Goal: Task Accomplishment & Management: Manage account settings

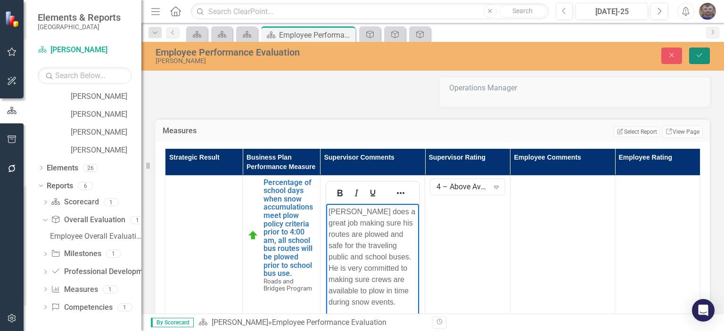
click at [701, 55] on icon "submit" at bounding box center [700, 55] width 6 height 4
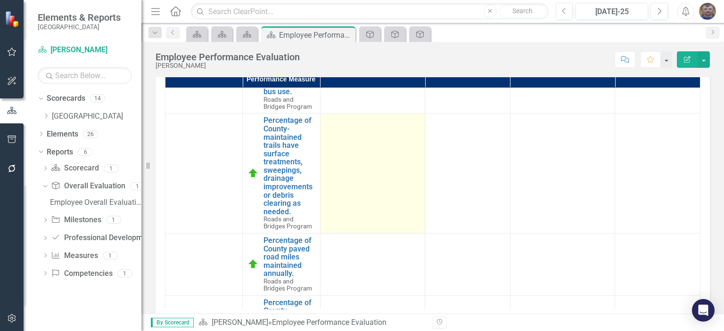
scroll to position [47, 0]
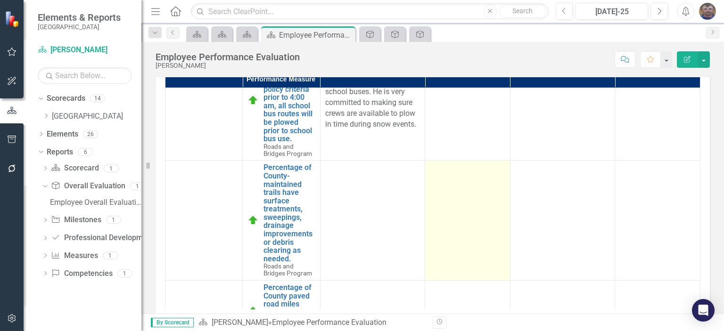
click at [447, 188] on td at bounding box center [467, 221] width 85 height 120
click at [446, 202] on td at bounding box center [467, 221] width 85 height 120
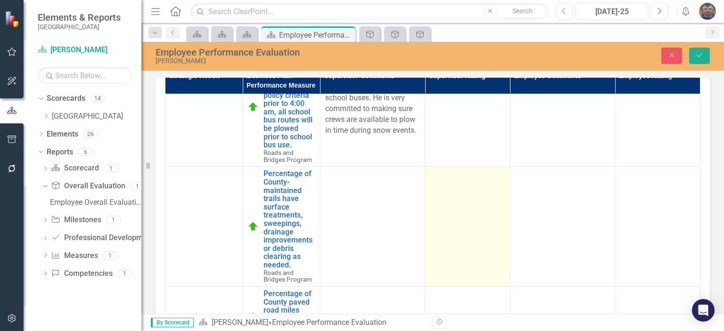
scroll to position [288, 0]
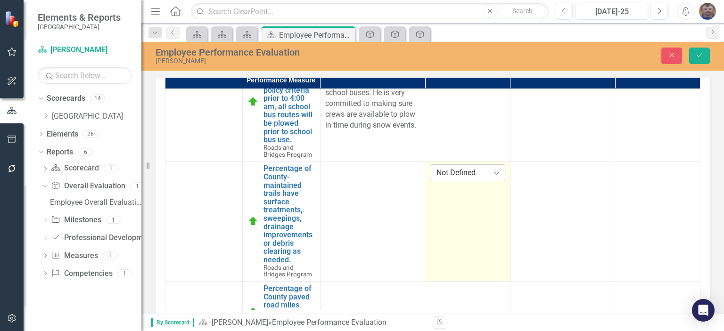
click at [453, 179] on div "Not Defined" at bounding box center [463, 173] width 52 height 11
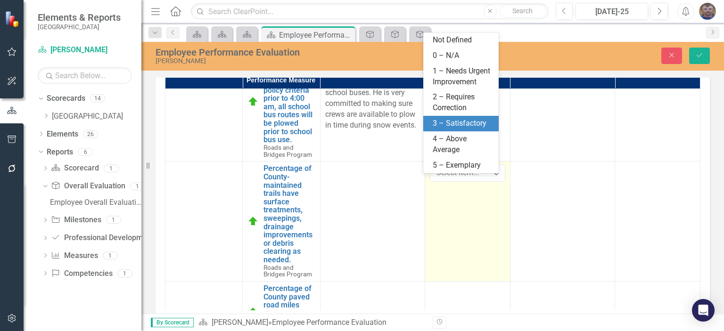
click at [459, 125] on div "3 – Satisfactory" at bounding box center [463, 123] width 60 height 11
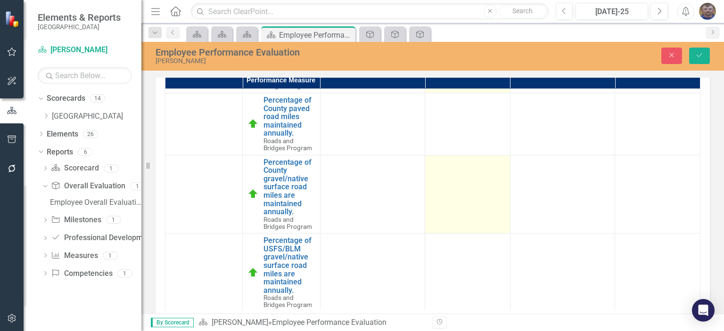
scroll to position [189, 0]
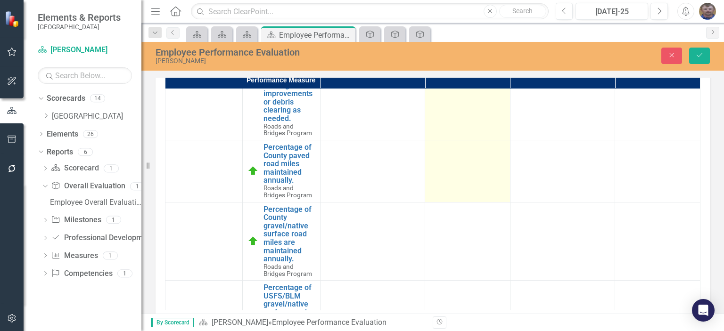
click at [458, 170] on td at bounding box center [467, 171] width 85 height 62
click at [460, 157] on div "Not Defined" at bounding box center [463, 152] width 52 height 11
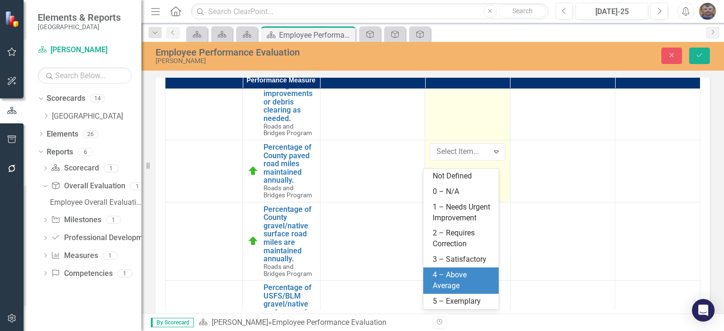
click at [448, 272] on div "4 – Above Average" at bounding box center [463, 281] width 60 height 22
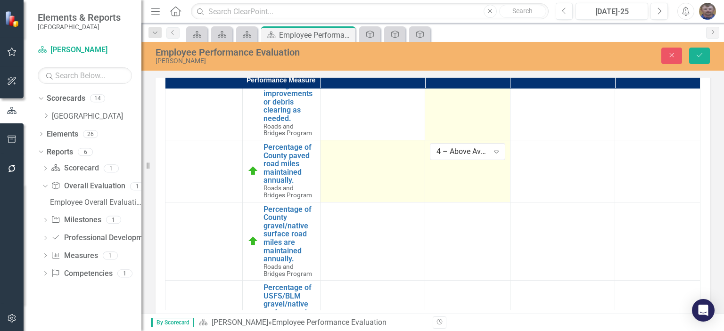
click at [366, 155] on div at bounding box center [372, 148] width 95 height 11
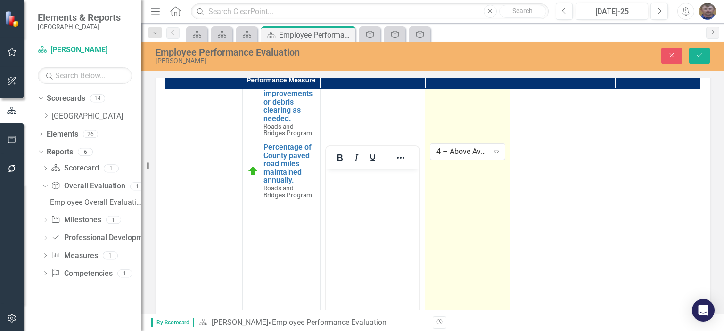
scroll to position [0, 0]
click at [365, 194] on body "Rich Text Area. Press ALT-0 for help." at bounding box center [372, 239] width 93 height 141
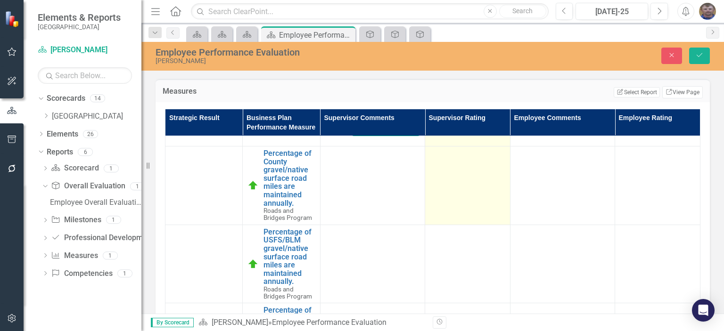
scroll to position [407, 0]
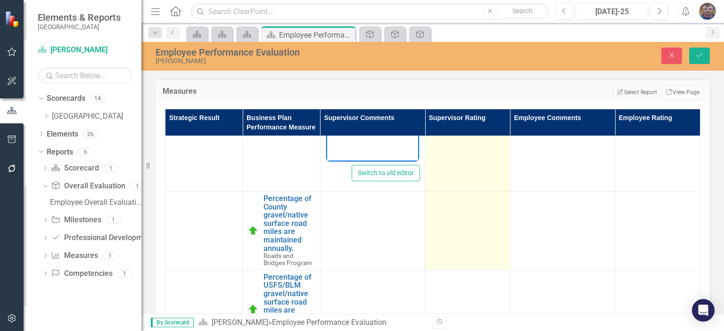
click at [448, 241] on td at bounding box center [467, 231] width 85 height 79
click at [454, 228] on td at bounding box center [467, 231] width 85 height 79
click at [448, 209] on div "Not Defined" at bounding box center [463, 203] width 52 height 11
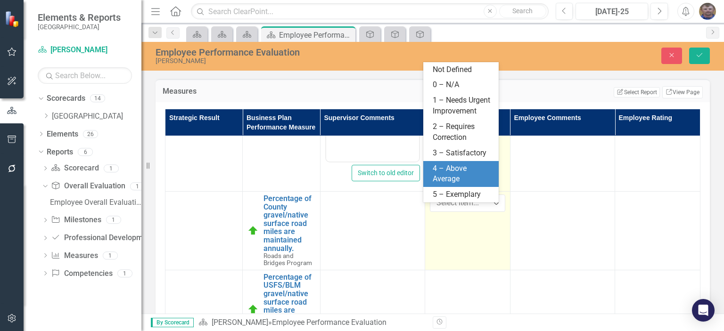
click at [454, 166] on div "4 – Above Average" at bounding box center [463, 175] width 60 height 22
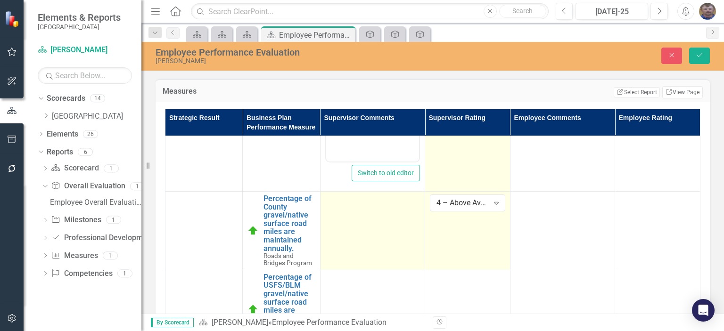
click at [366, 232] on td at bounding box center [372, 231] width 105 height 79
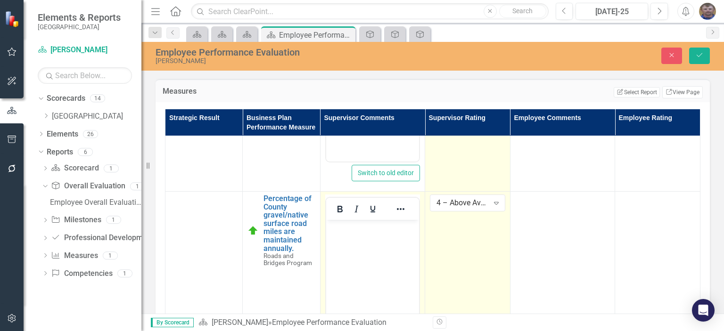
scroll to position [0, 0]
click at [350, 228] on p "Rich Text Area. Press ALT-0 for help." at bounding box center [372, 228] width 88 height 11
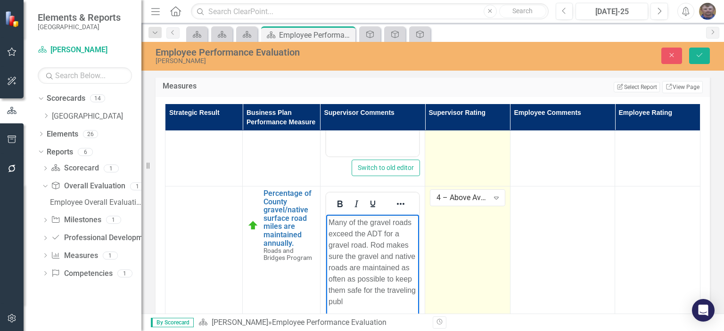
scroll to position [257, 0]
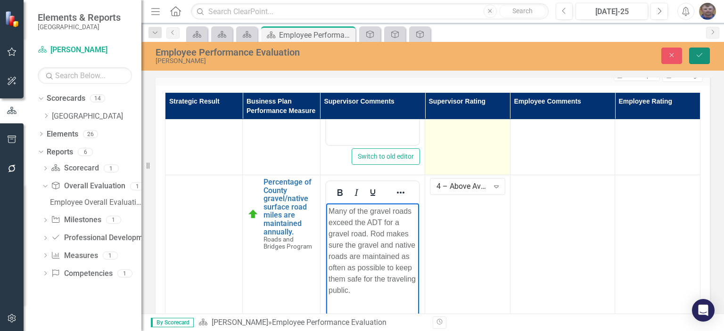
click at [700, 52] on icon "Save" at bounding box center [699, 55] width 8 height 7
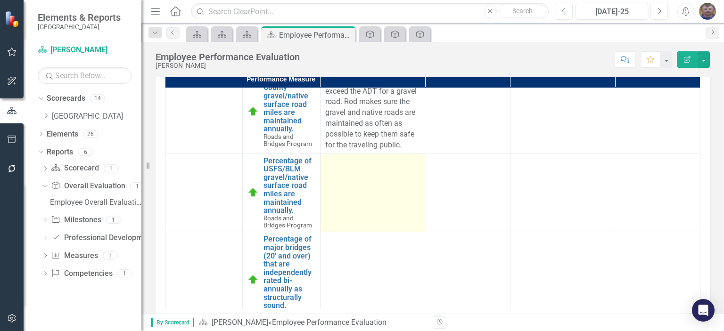
scroll to position [363, 0]
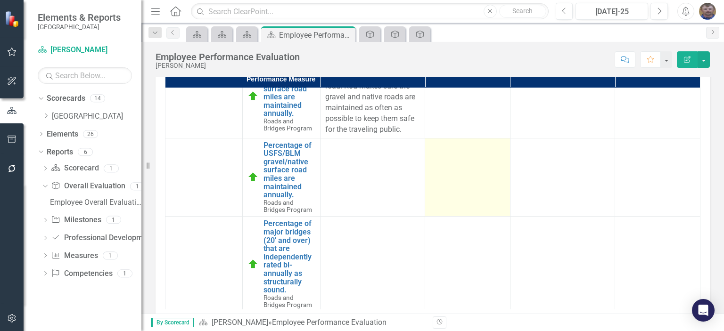
click at [445, 181] on td at bounding box center [467, 177] width 85 height 79
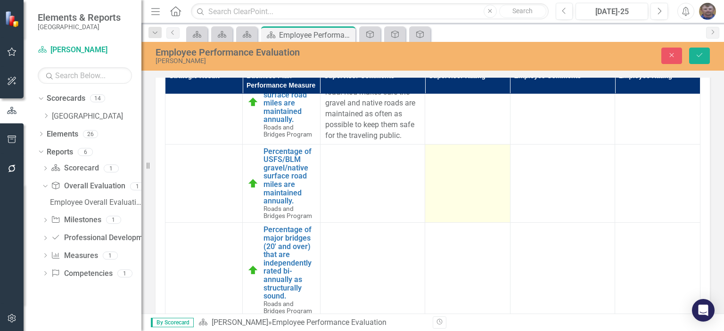
scroll to position [288, 0]
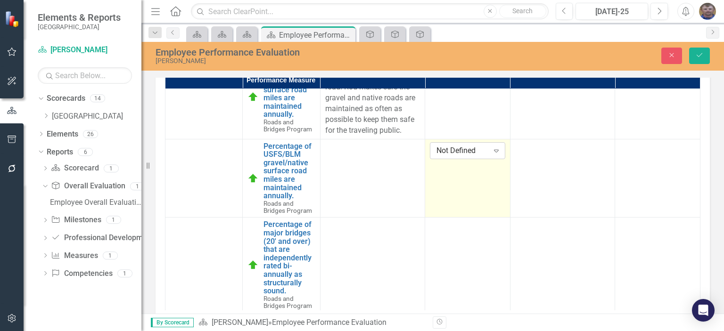
click at [452, 149] on div "Not Defined" at bounding box center [463, 150] width 52 height 11
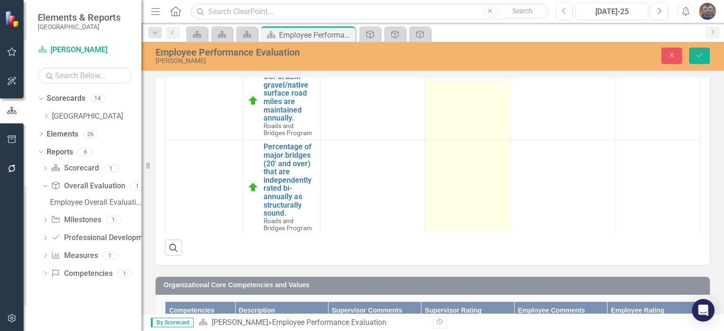
scroll to position [382, 0]
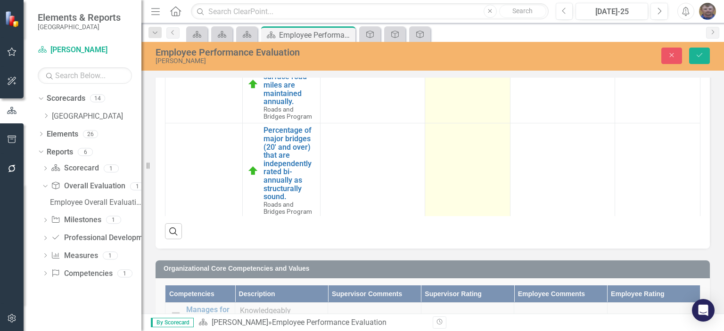
click at [454, 175] on td at bounding box center [467, 171] width 85 height 95
click at [462, 131] on div "Not Defined" at bounding box center [463, 135] width 52 height 11
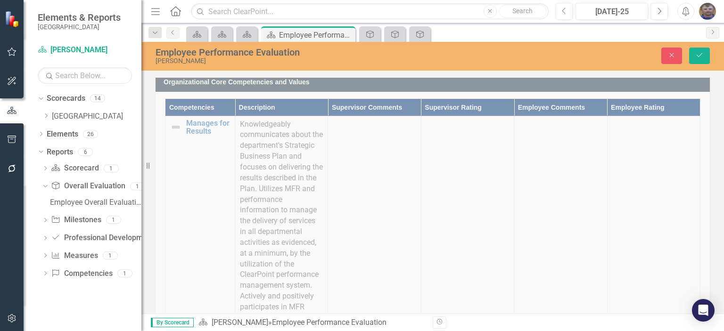
scroll to position [571, 0]
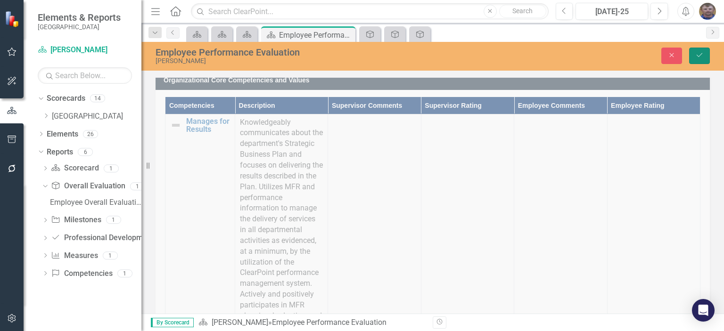
click at [705, 57] on button "Save" at bounding box center [699, 56] width 21 height 17
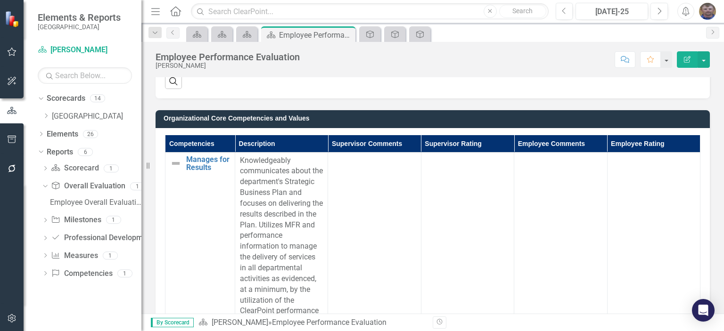
scroll to position [566, 0]
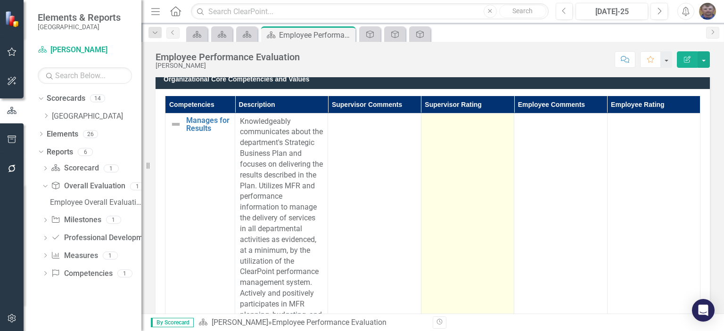
click at [464, 161] on td at bounding box center [467, 272] width 93 height 318
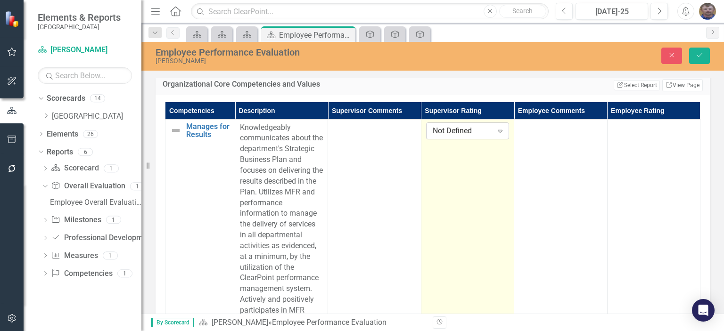
click at [457, 128] on div "Not Defined" at bounding box center [463, 130] width 60 height 11
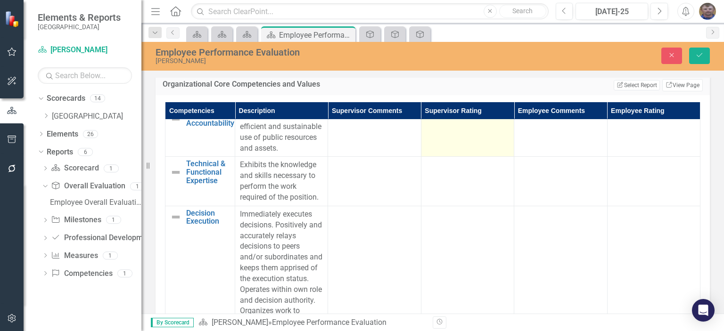
scroll to position [283, 0]
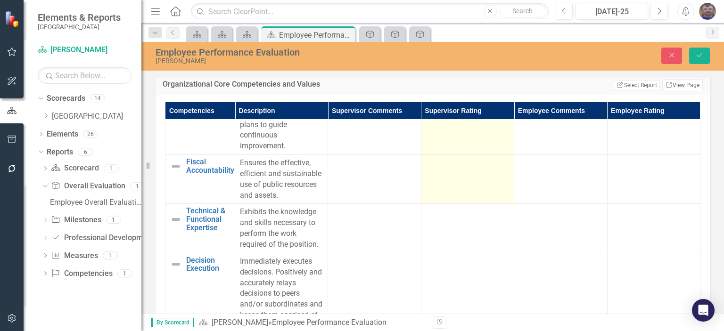
click at [443, 189] on td at bounding box center [467, 179] width 93 height 49
click at [448, 172] on div "Not Defined" at bounding box center [463, 166] width 60 height 11
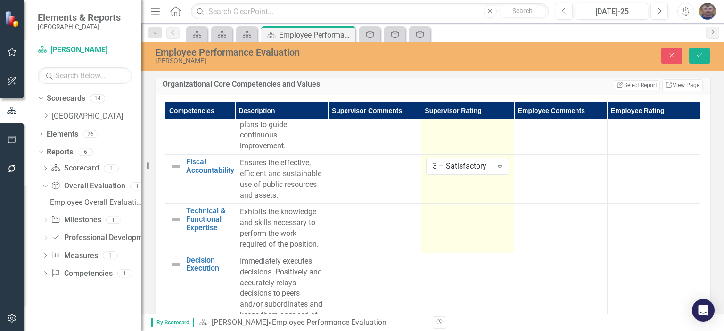
click at [449, 247] on td at bounding box center [467, 228] width 93 height 49
click at [451, 221] on div "Not Defined" at bounding box center [463, 215] width 60 height 11
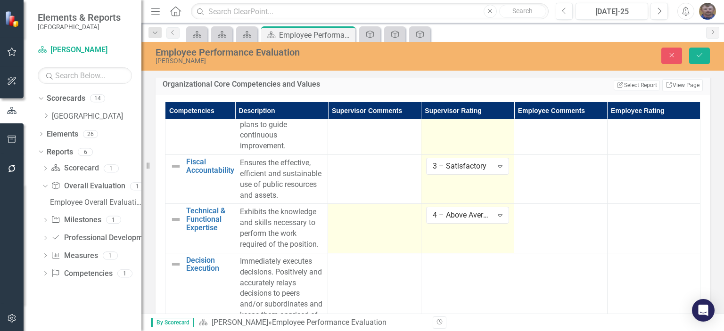
click at [366, 253] on td at bounding box center [374, 228] width 93 height 49
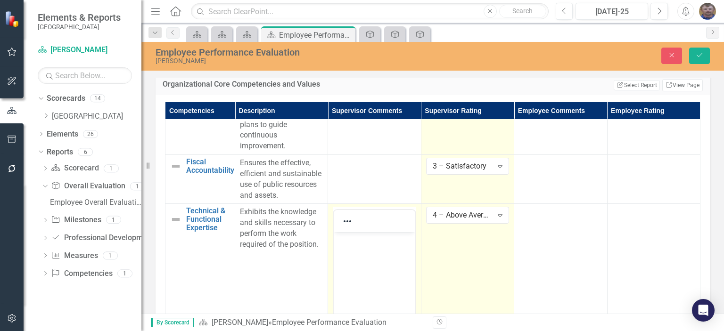
scroll to position [0, 0]
click at [360, 248] on body "Rich Text Area. Press ALT-0 for help." at bounding box center [374, 302] width 81 height 141
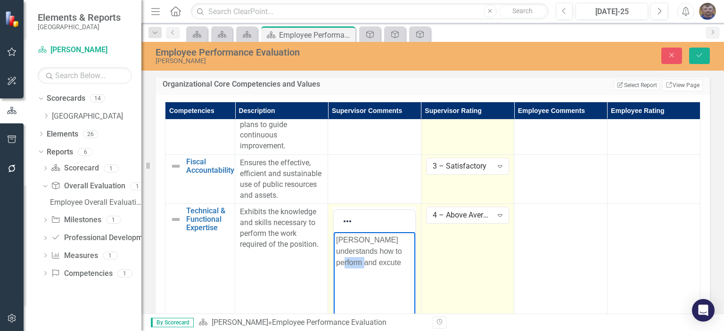
drag, startPoint x: 354, startPoint y: 264, endPoint x: 344, endPoint y: 264, distance: 9.9
click at [344, 264] on p "[PERSON_NAME] understands how to perform and excute" at bounding box center [374, 252] width 76 height 34
click at [364, 264] on p "[PERSON_NAME] understands how to perform and execute" at bounding box center [374, 252] width 76 height 34
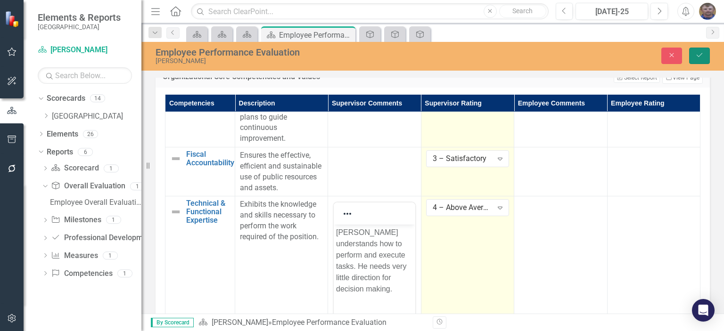
click at [701, 54] on icon "Save" at bounding box center [699, 55] width 8 height 7
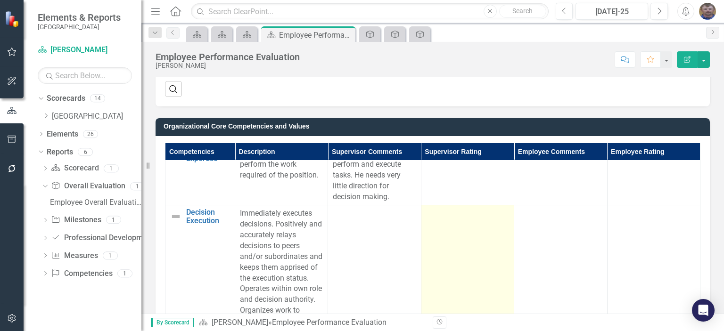
scroll to position [377, 0]
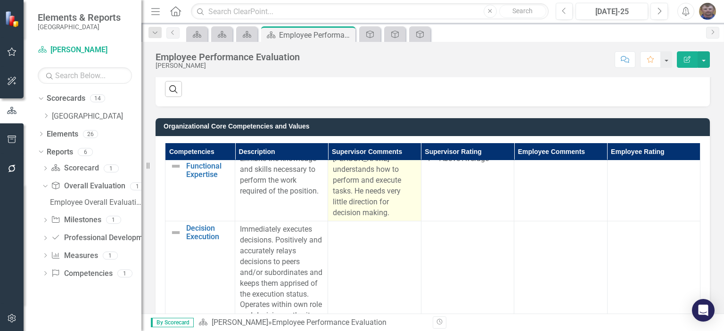
click at [388, 218] on p "[PERSON_NAME] understands how to perform and execute tasks. He needs very littl…" at bounding box center [374, 186] width 83 height 65
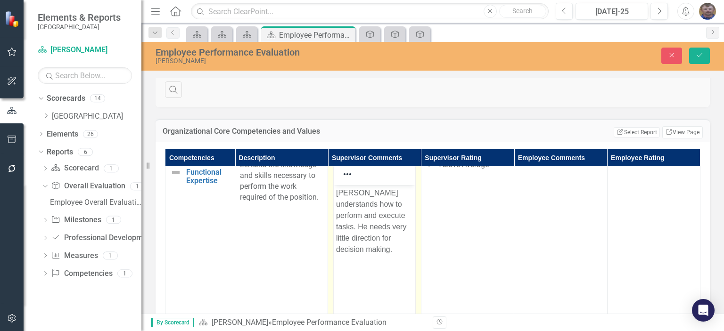
scroll to position [0, 0]
click at [364, 251] on p "[PERSON_NAME] understands how to perform and execute tasks. He needs very littl…" at bounding box center [374, 222] width 76 height 68
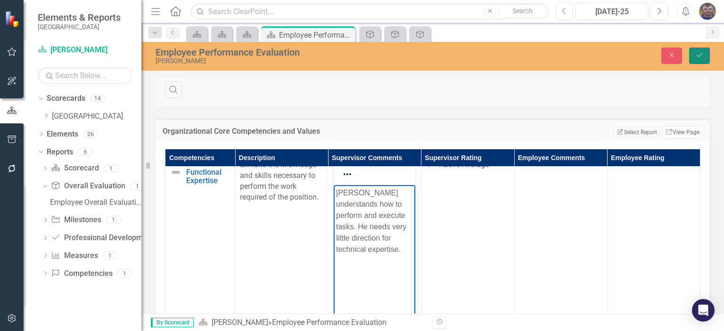
click at [696, 55] on icon "Save" at bounding box center [699, 55] width 8 height 7
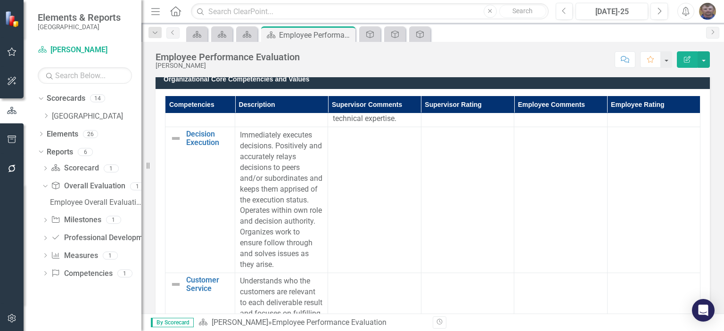
scroll to position [330, 0]
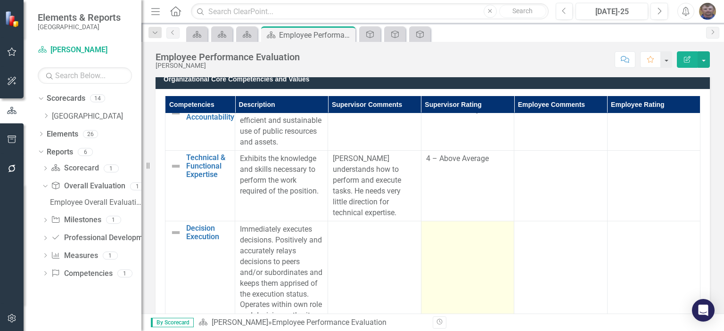
click at [455, 263] on td at bounding box center [467, 295] width 93 height 146
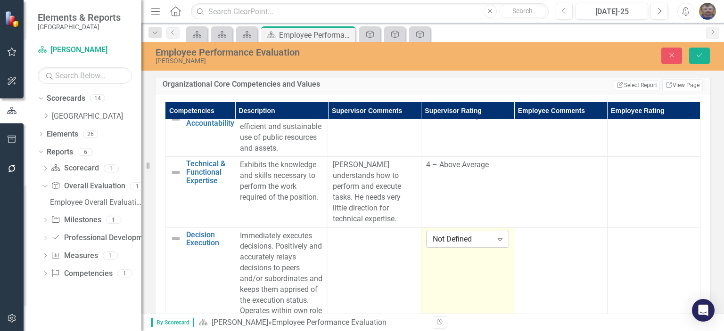
click at [460, 245] on div "Not Defined" at bounding box center [463, 239] width 60 height 11
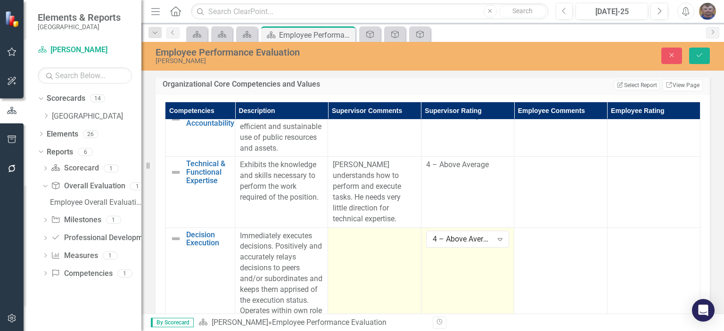
click at [349, 260] on td at bounding box center [374, 301] width 93 height 146
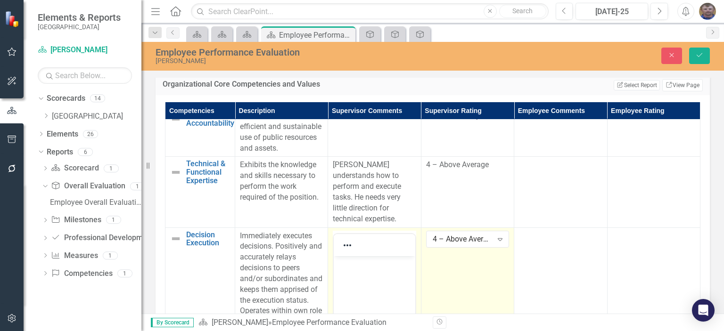
scroll to position [0, 0]
click at [356, 272] on body "Rich Text Area. Press ALT-0 for help." at bounding box center [374, 326] width 81 height 141
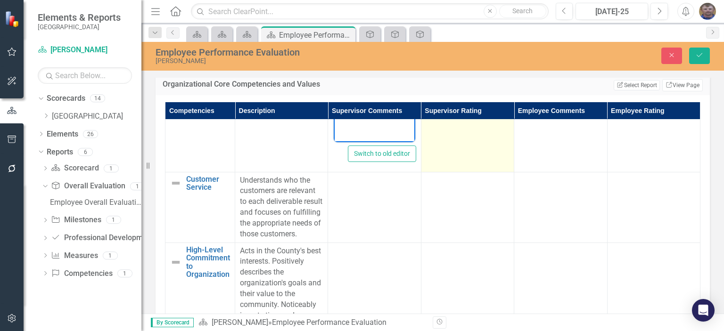
scroll to position [660, 0]
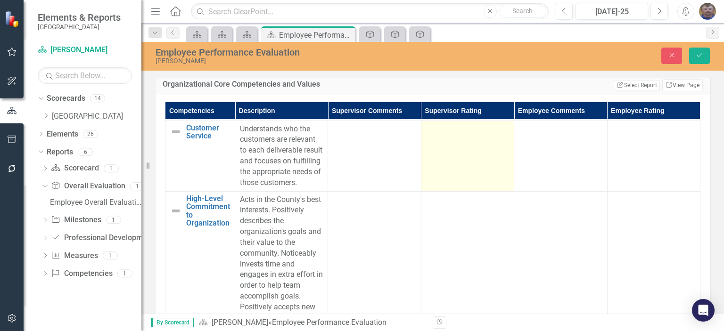
click at [460, 183] on td at bounding box center [467, 156] width 93 height 71
click at [461, 138] on div "Not Defined" at bounding box center [463, 132] width 60 height 11
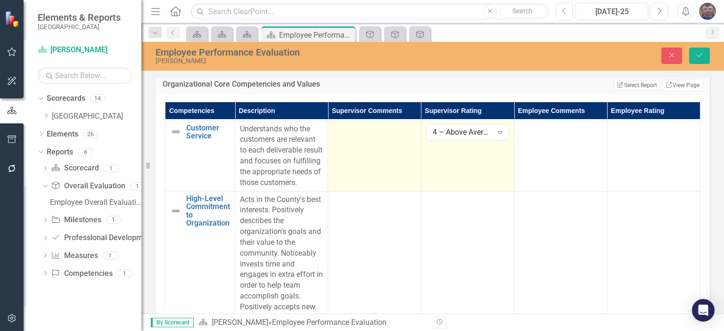
click at [371, 181] on td at bounding box center [374, 156] width 93 height 71
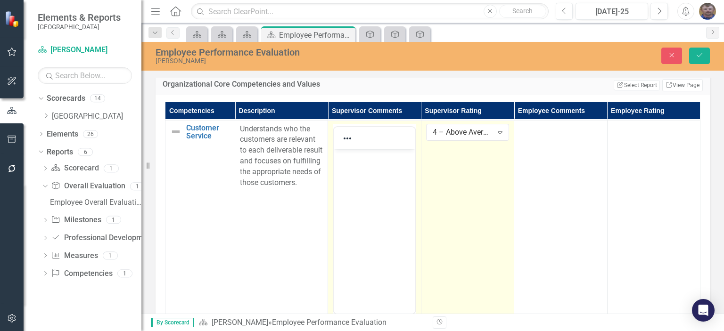
scroll to position [0, 0]
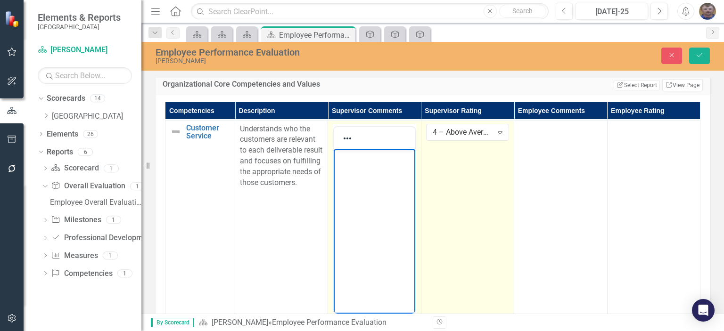
click at [362, 167] on body "Rich Text Area. Press ALT-0 for help." at bounding box center [374, 219] width 81 height 141
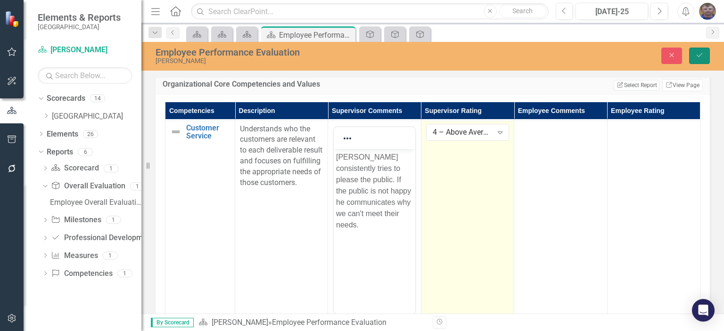
click at [702, 55] on icon "Save" at bounding box center [699, 55] width 8 height 7
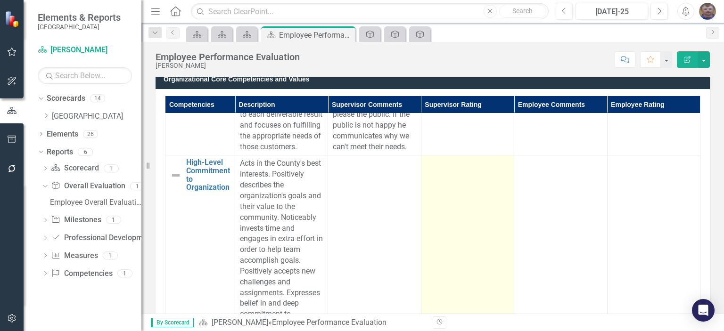
scroll to position [660, 0]
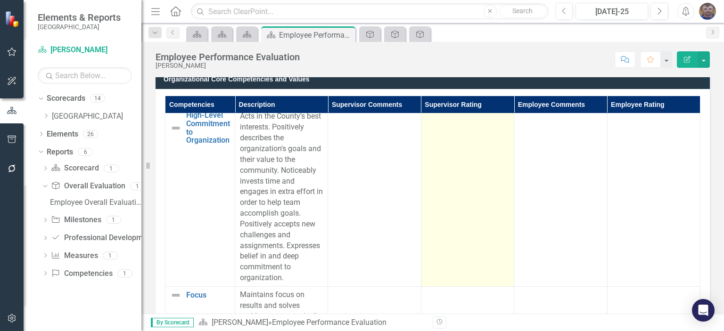
click at [430, 202] on td at bounding box center [467, 197] width 93 height 179
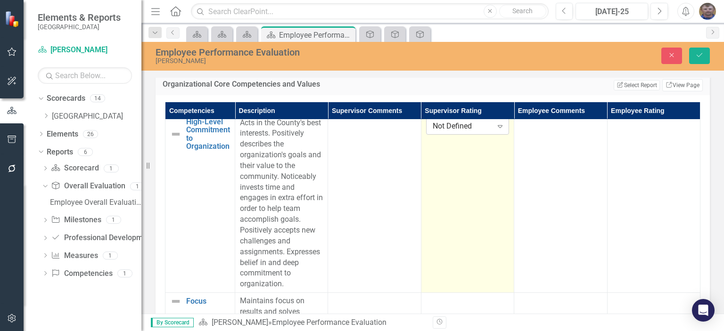
click at [445, 132] on div "Not Defined" at bounding box center [463, 126] width 60 height 11
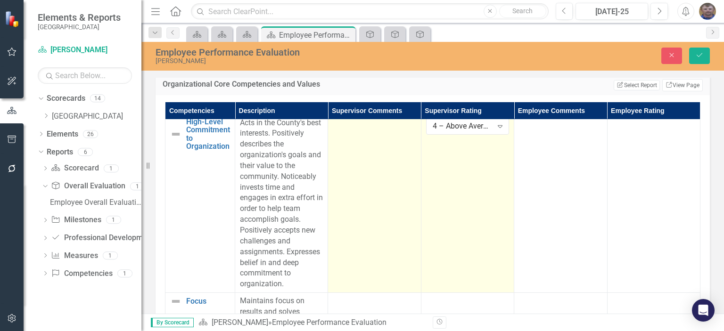
click at [370, 242] on td at bounding box center [374, 204] width 93 height 179
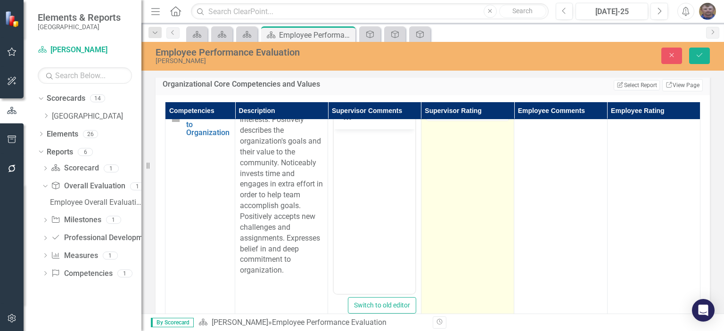
scroll to position [641, 0]
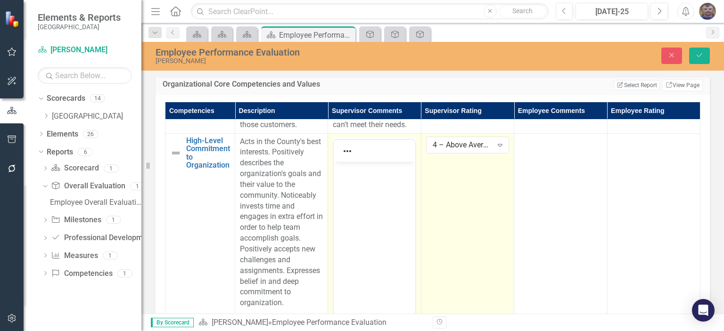
click at [356, 178] on body "Rich Text Area. Press ALT-0 for help." at bounding box center [374, 232] width 81 height 141
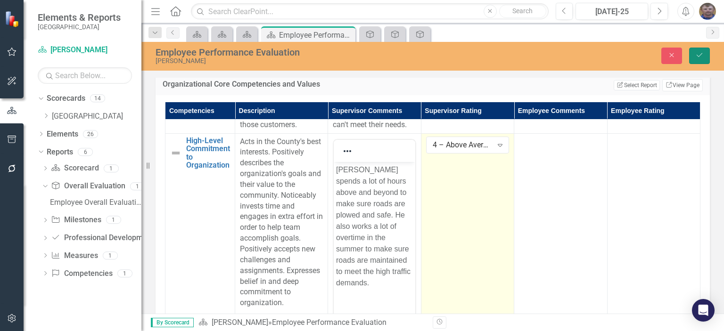
click at [695, 53] on icon "Save" at bounding box center [699, 55] width 8 height 7
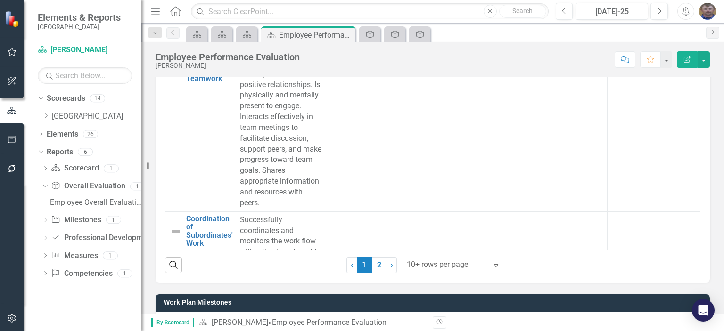
scroll to position [896, 0]
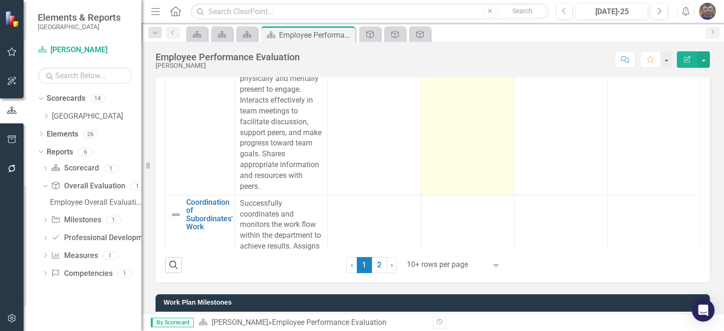
click at [449, 132] on td at bounding box center [467, 116] width 93 height 157
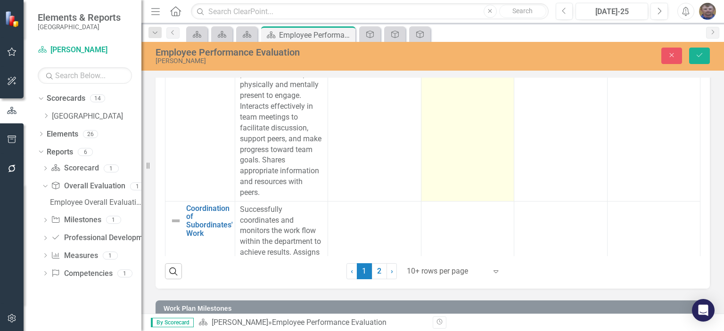
scroll to position [665, 0]
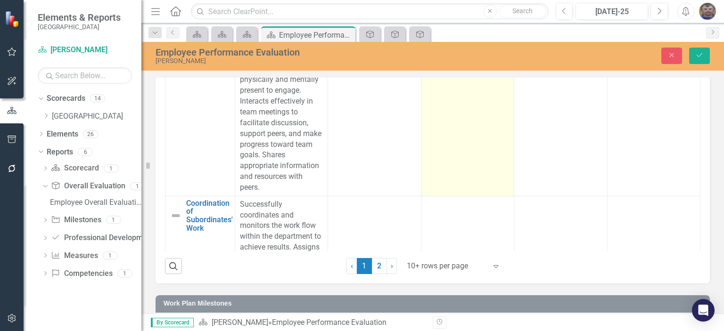
click at [453, 57] on div "Not Defined" at bounding box center [463, 51] width 60 height 11
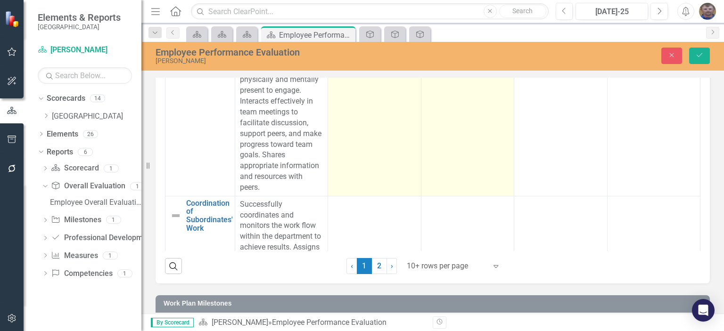
click at [345, 54] on div at bounding box center [374, 47] width 83 height 11
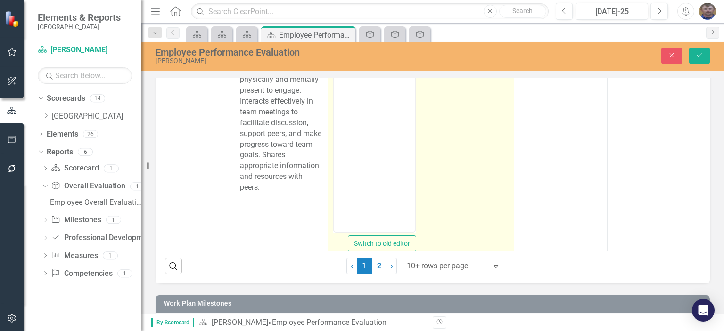
scroll to position [0, 0]
click at [343, 78] on p "Rich Text Area. Press ALT-0 for help." at bounding box center [374, 75] width 76 height 11
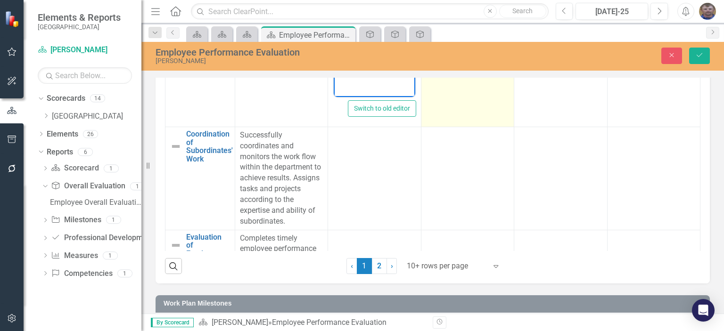
scroll to position [1037, 0]
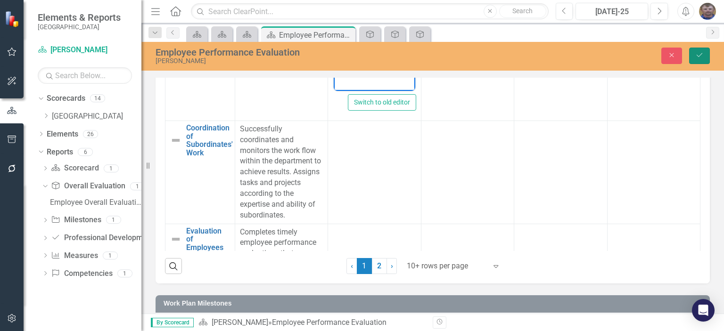
click at [697, 58] on button "Save" at bounding box center [699, 56] width 21 height 17
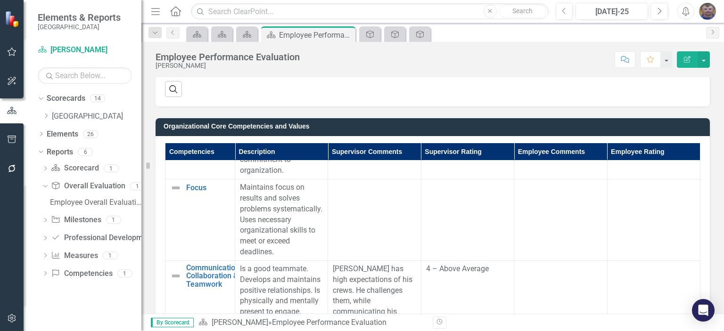
scroll to position [801, 0]
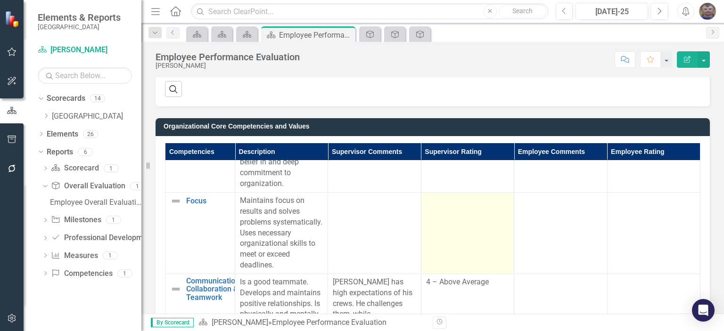
click at [456, 247] on td at bounding box center [467, 233] width 93 height 82
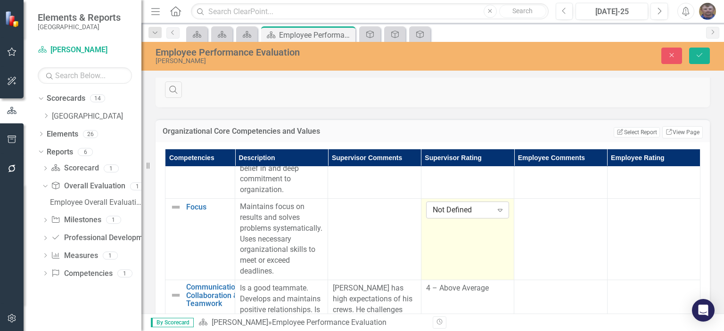
click at [461, 216] on div "Not Defined" at bounding box center [463, 210] width 60 height 11
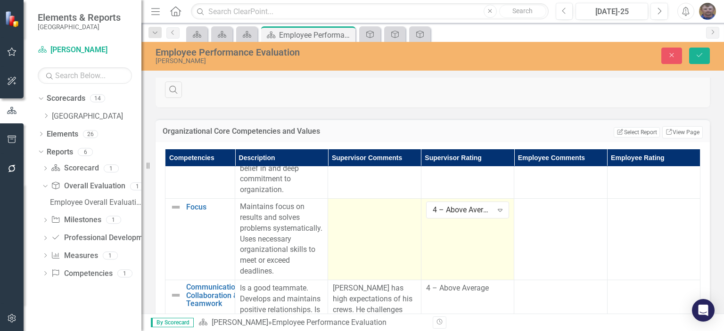
click at [366, 251] on td at bounding box center [374, 240] width 93 height 82
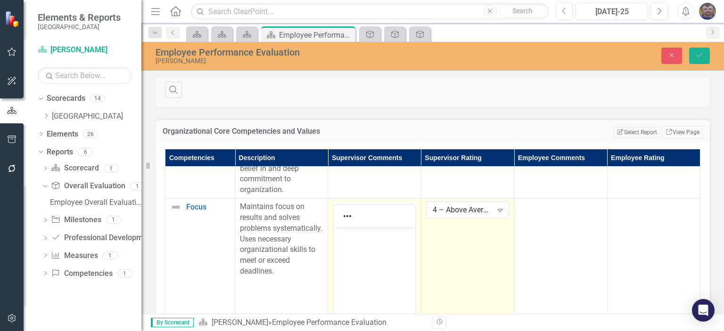
scroll to position [0, 0]
click at [343, 232] on p "Rich Text Area. Press ALT-0 for help." at bounding box center [374, 235] width 76 height 11
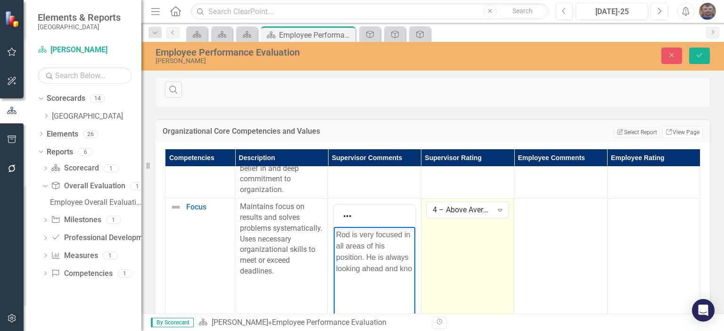
scroll to position [520, 0]
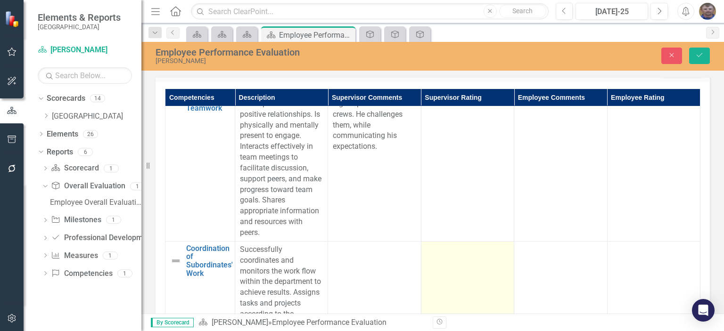
scroll to position [1125, 0]
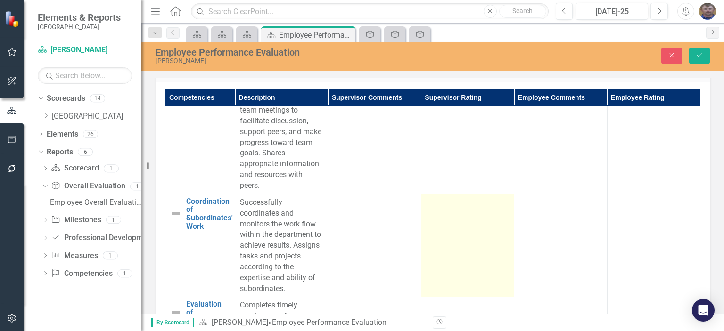
click at [440, 273] on td at bounding box center [467, 245] width 93 height 103
click at [453, 211] on div "Not Defined" at bounding box center [463, 205] width 60 height 11
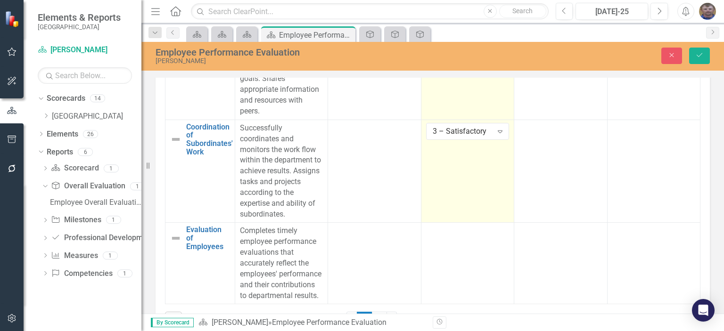
scroll to position [626, 0]
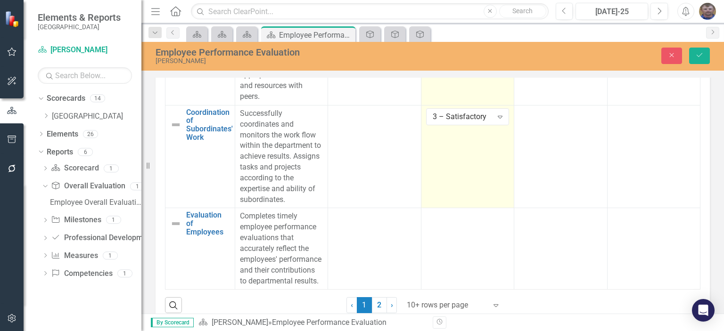
click at [458, 235] on td at bounding box center [467, 249] width 93 height 82
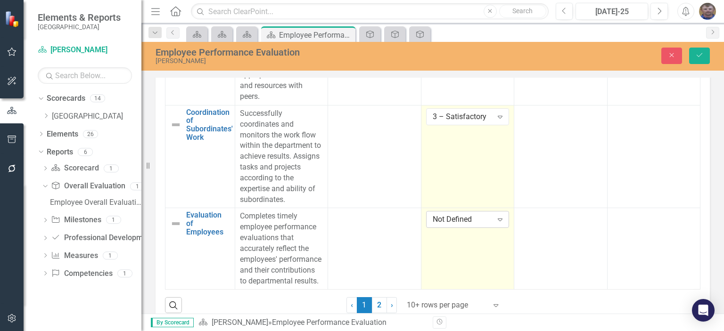
click at [458, 215] on div "Not Defined" at bounding box center [463, 220] width 60 height 11
click at [702, 56] on icon "Save" at bounding box center [699, 55] width 8 height 7
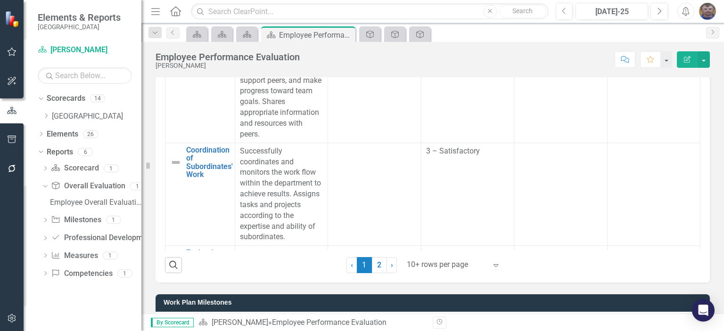
scroll to position [1089, 0]
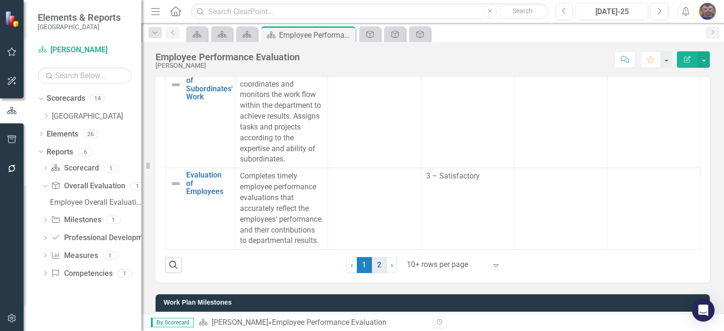
click at [375, 267] on link "2" at bounding box center [379, 265] width 15 height 16
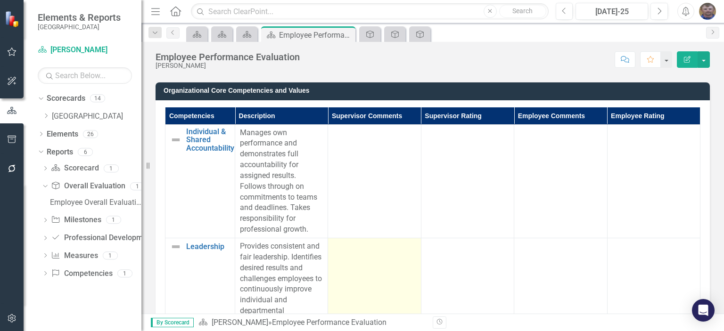
scroll to position [566, 0]
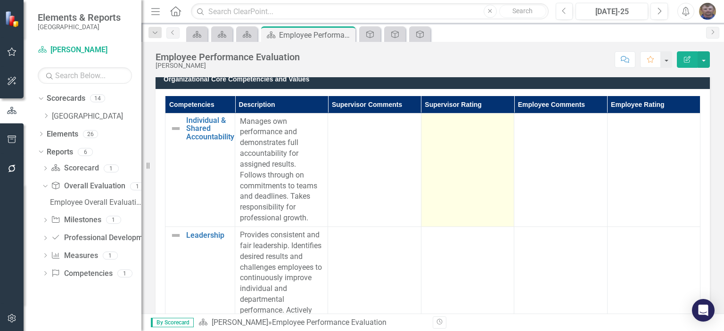
click at [448, 148] on td at bounding box center [467, 170] width 93 height 114
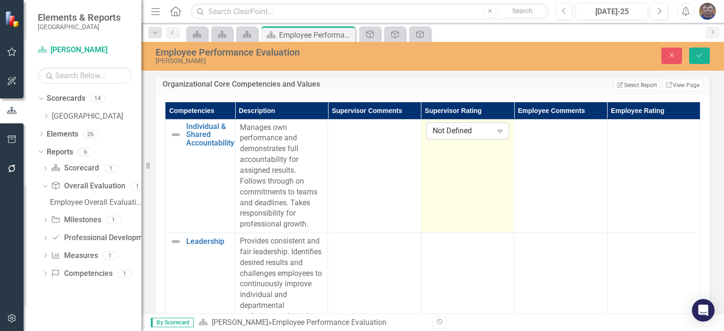
click at [455, 132] on div "Not Defined" at bounding box center [463, 130] width 60 height 11
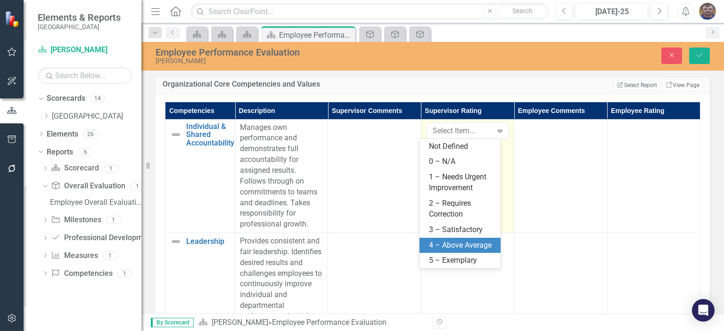
click at [458, 242] on div "4 – Above Average" at bounding box center [462, 245] width 66 height 11
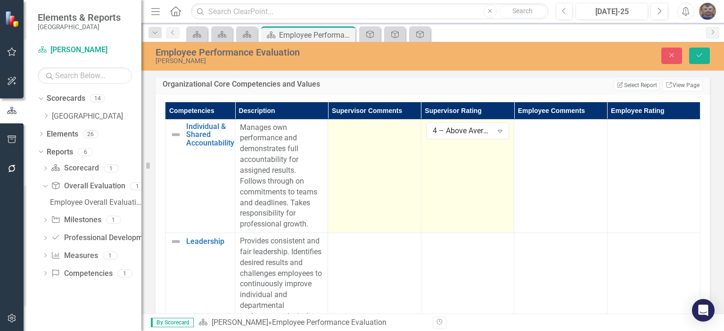
click at [356, 168] on td at bounding box center [374, 176] width 93 height 114
click at [361, 143] on td at bounding box center [374, 176] width 93 height 114
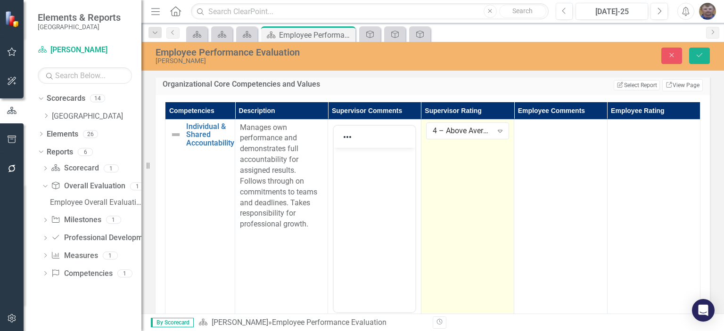
scroll to position [0, 0]
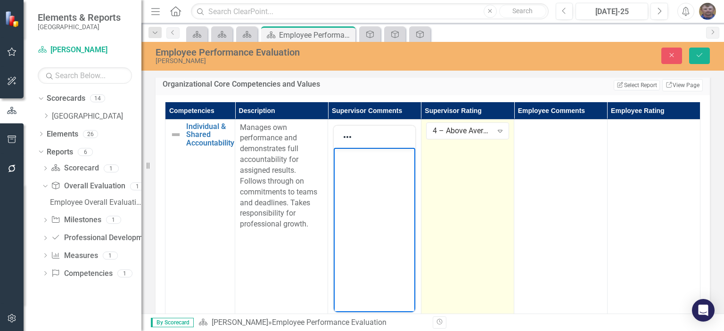
click at [364, 168] on body "Rich Text Area. Press ALT-0 for help." at bounding box center [374, 218] width 81 height 141
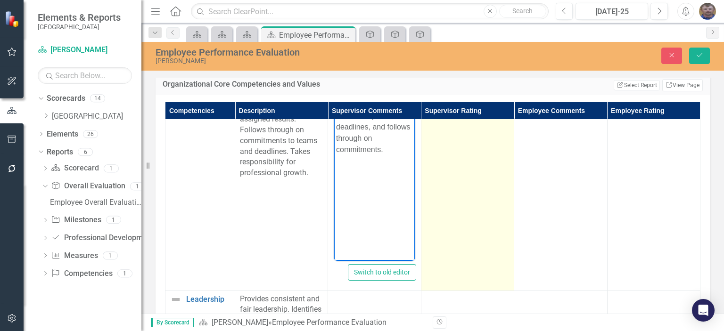
scroll to position [47, 0]
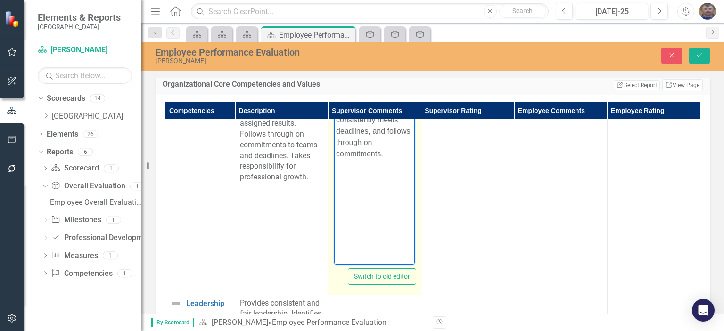
click at [399, 210] on body "Rod consistently meets deadlines, and follows through on commitments." at bounding box center [374, 170] width 81 height 141
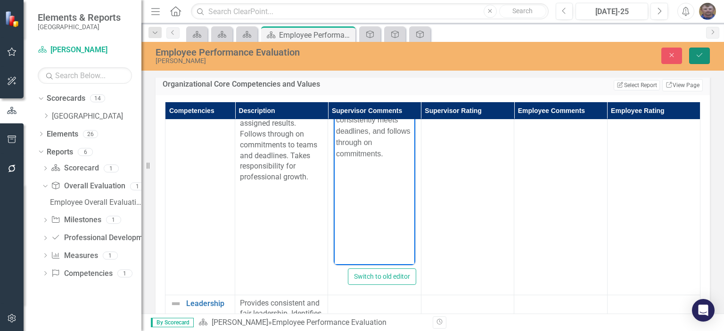
click at [700, 56] on icon "submit" at bounding box center [700, 55] width 6 height 4
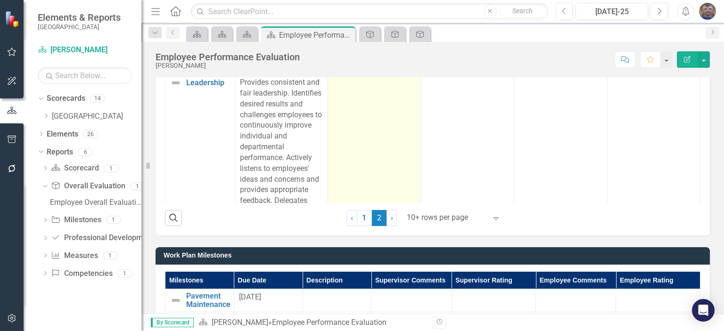
scroll to position [0, 0]
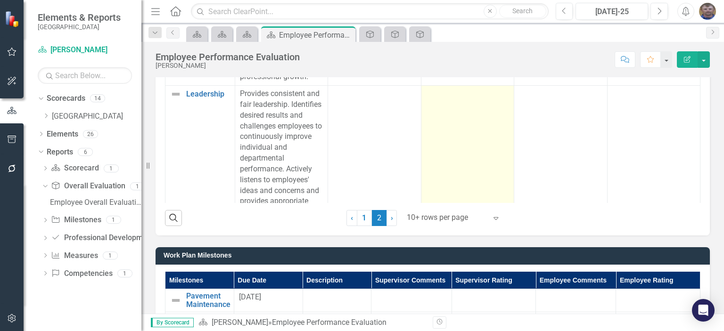
click at [440, 120] on td at bounding box center [467, 185] width 93 height 200
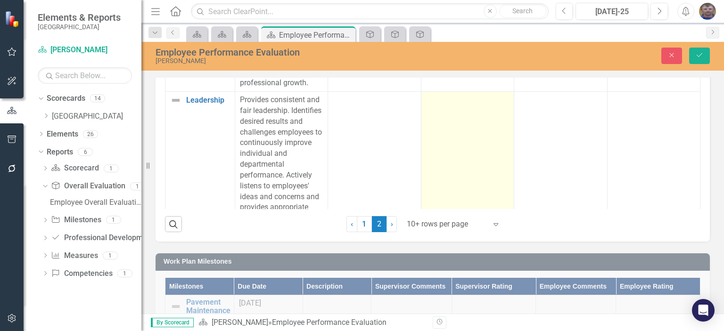
scroll to position [712, 0]
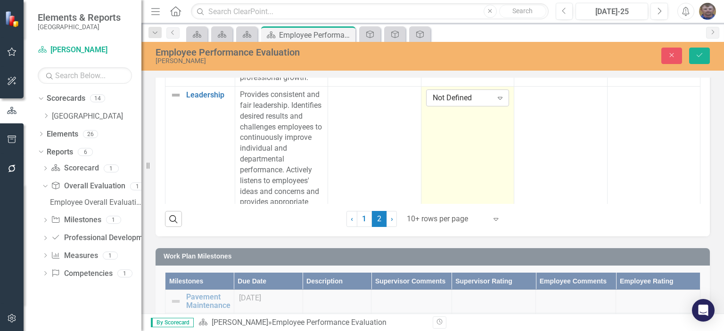
click at [455, 94] on div "Not Defined" at bounding box center [463, 98] width 60 height 11
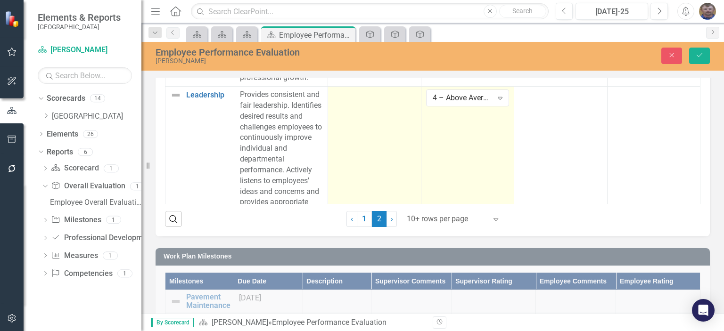
click at [377, 125] on td at bounding box center [374, 187] width 93 height 200
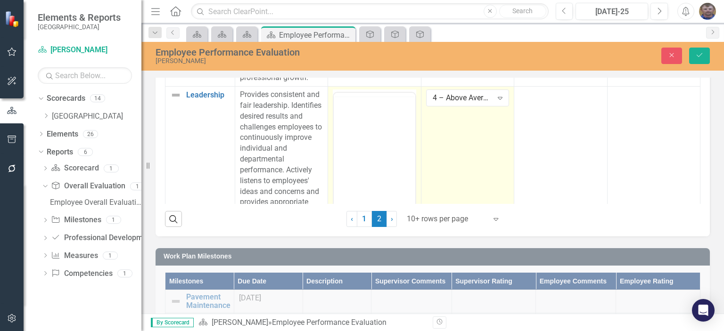
scroll to position [0, 0]
click at [361, 134] on body "Rich Text Area. Press ALT-0 for help." at bounding box center [374, 185] width 81 height 141
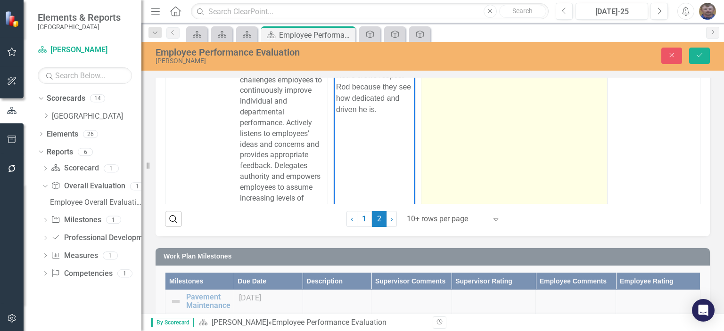
scroll to position [94, 0]
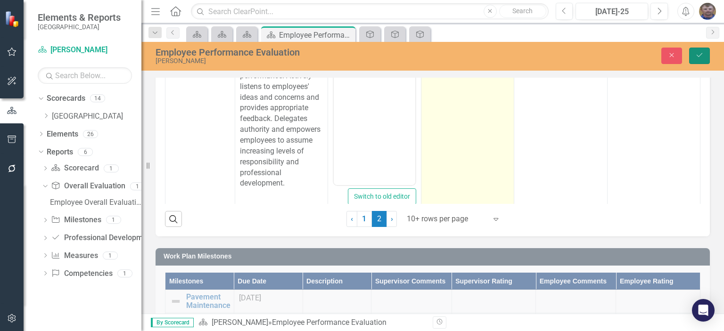
click at [702, 55] on icon "Save" at bounding box center [699, 55] width 8 height 7
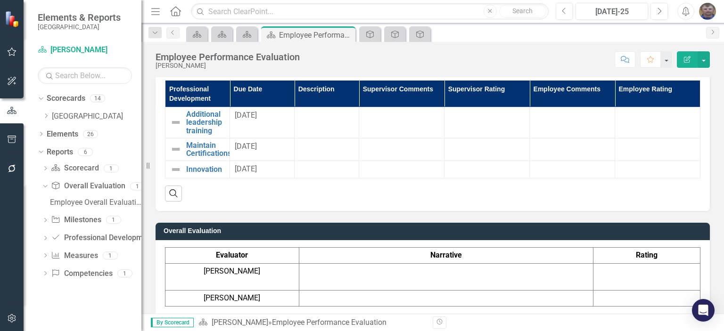
scroll to position [990, 0]
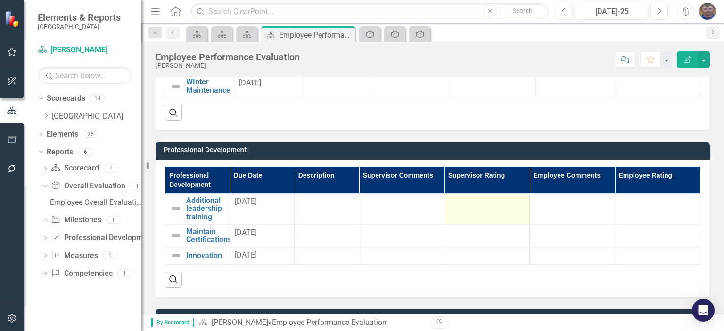
click at [482, 210] on td at bounding box center [487, 208] width 85 height 31
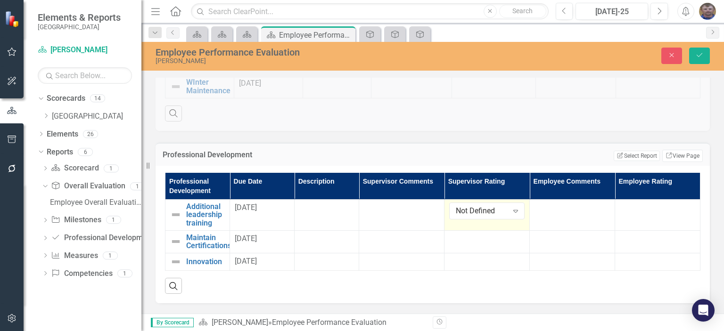
click at [482, 210] on div "Not Defined" at bounding box center [482, 211] width 52 height 11
click at [485, 211] on div "4 – Above Average" at bounding box center [482, 211] width 52 height 11
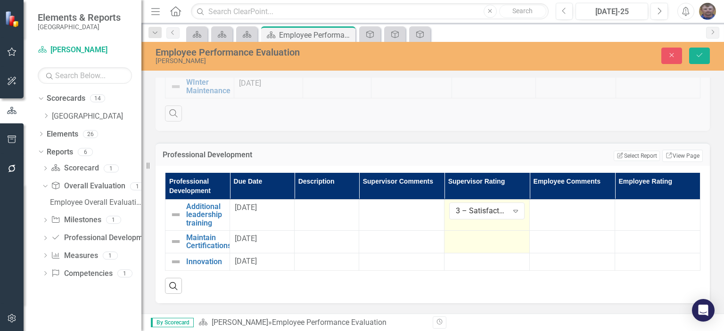
click at [470, 241] on div at bounding box center [486, 239] width 75 height 11
click at [470, 241] on div "Not Defined" at bounding box center [482, 242] width 52 height 11
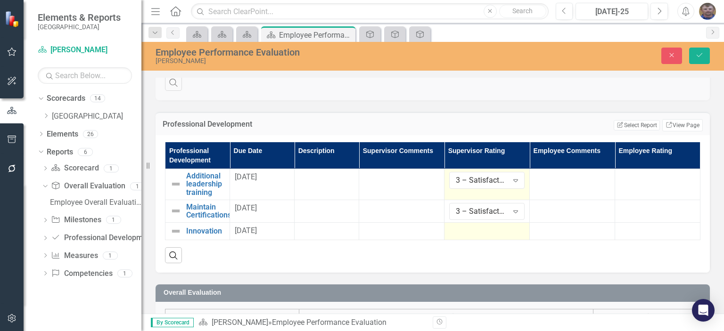
scroll to position [1037, 0]
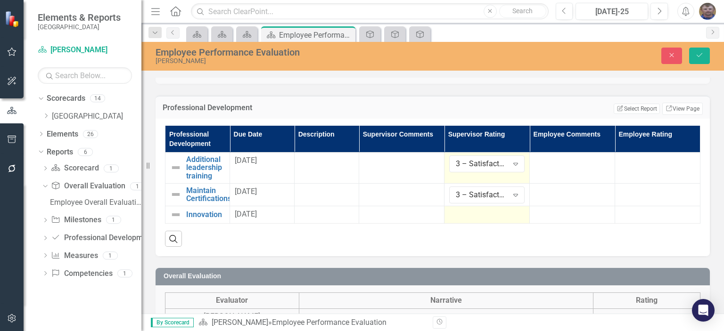
click at [465, 216] on div at bounding box center [486, 214] width 75 height 11
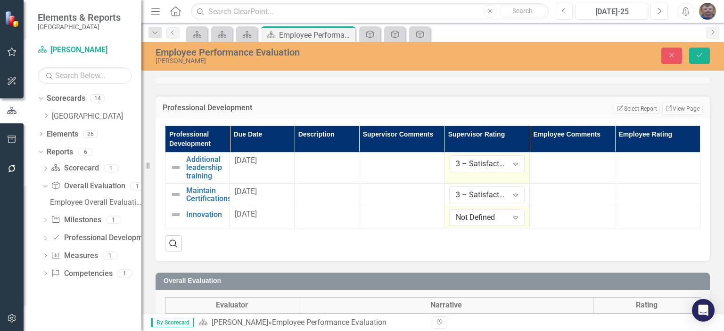
click at [465, 216] on div "Not Defined" at bounding box center [482, 217] width 52 height 11
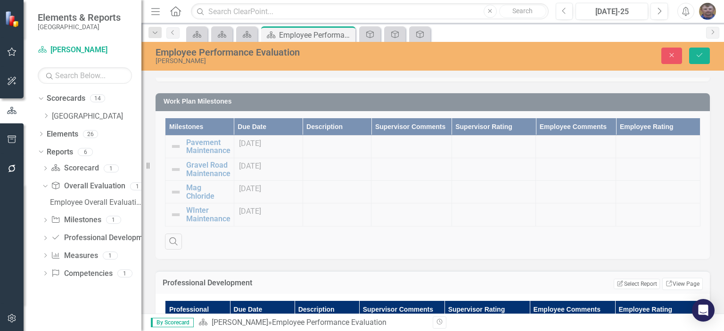
scroll to position [801, 0]
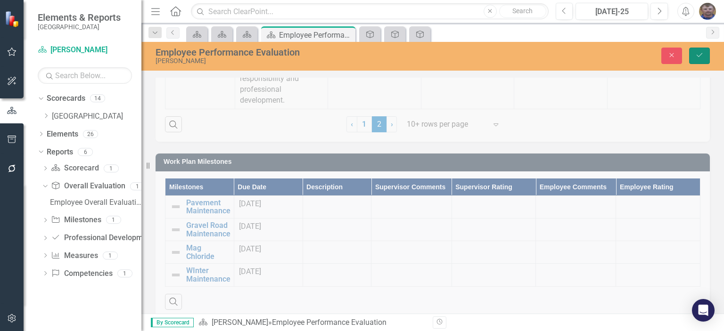
click at [697, 58] on icon "Save" at bounding box center [699, 55] width 8 height 7
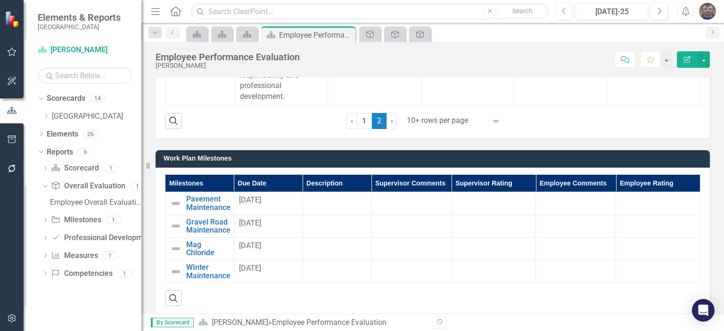
scroll to position [896, 0]
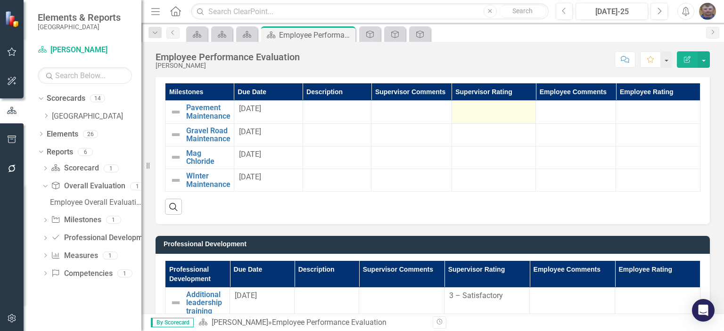
click at [459, 112] on div at bounding box center [494, 109] width 74 height 11
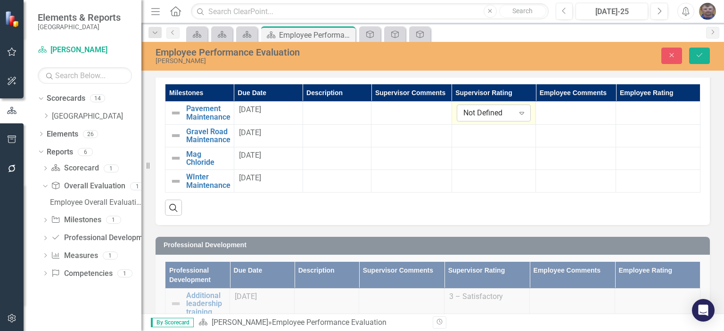
click at [468, 115] on div "Not Defined" at bounding box center [488, 113] width 51 height 11
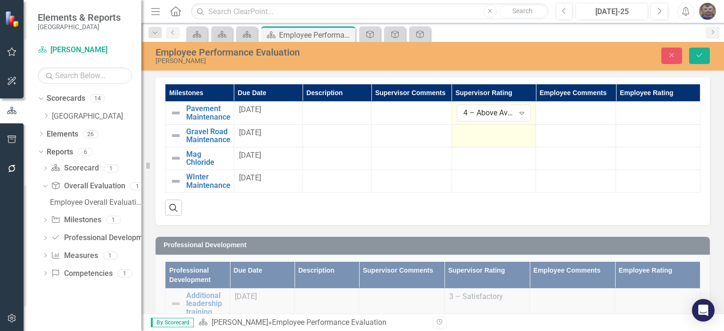
click at [476, 135] on div at bounding box center [494, 133] width 74 height 11
click at [485, 131] on div "Not Defined" at bounding box center [488, 136] width 51 height 11
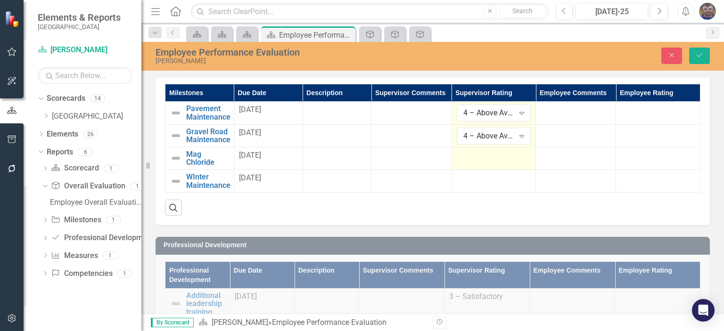
click at [477, 159] on div at bounding box center [494, 155] width 74 height 11
click at [485, 159] on div "Not Defined" at bounding box center [488, 159] width 51 height 11
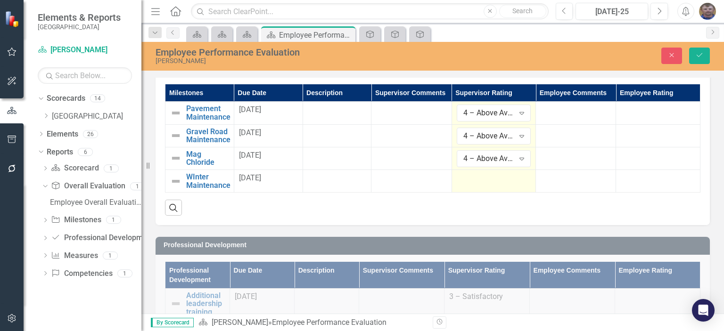
click at [469, 180] on div at bounding box center [494, 178] width 74 height 11
click at [470, 181] on div "Not Defined" at bounding box center [488, 181] width 51 height 11
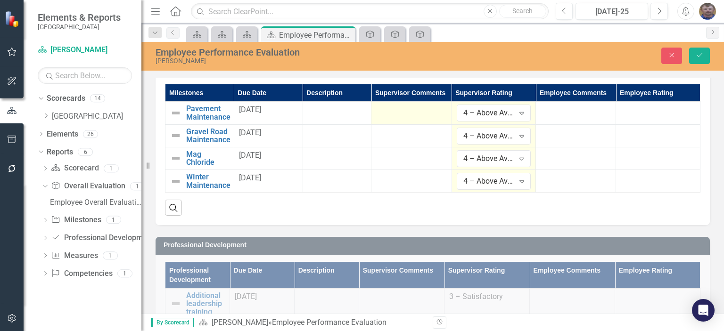
click at [403, 111] on div at bounding box center [411, 110] width 70 height 11
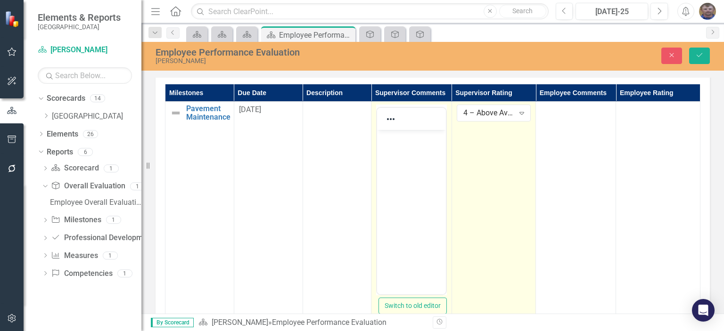
scroll to position [0, 0]
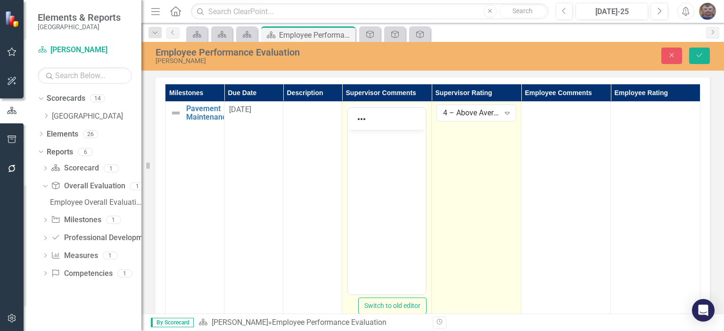
click at [370, 144] on body "Rich Text Area. Press ALT-0 for help." at bounding box center [387, 200] width 78 height 141
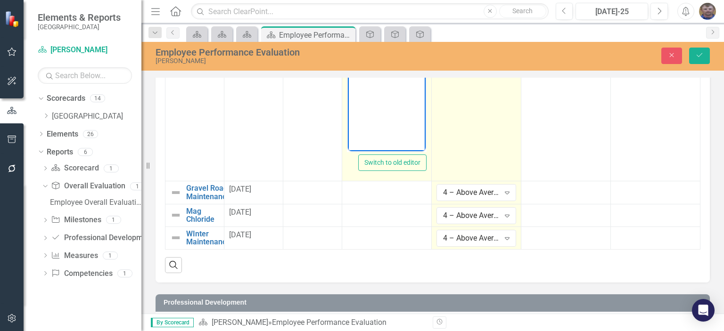
scroll to position [995, 0]
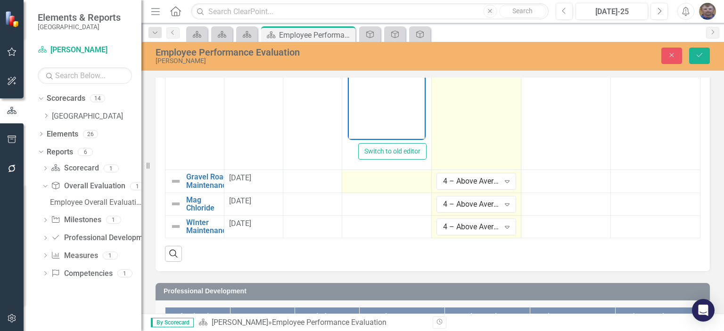
click at [389, 180] on div at bounding box center [387, 178] width 80 height 11
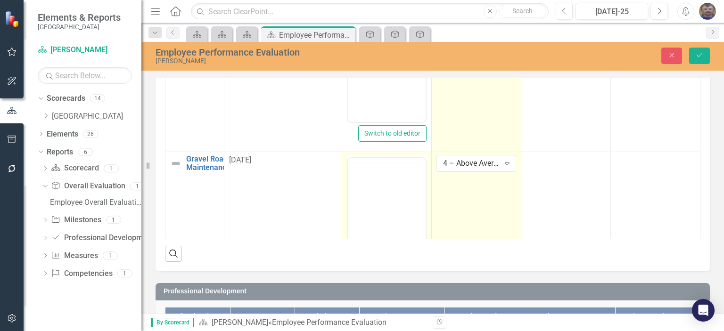
scroll to position [0, 0]
click at [360, 201] on body "Rich Text Area. Press ALT-0 for help." at bounding box center [387, 251] width 78 height 141
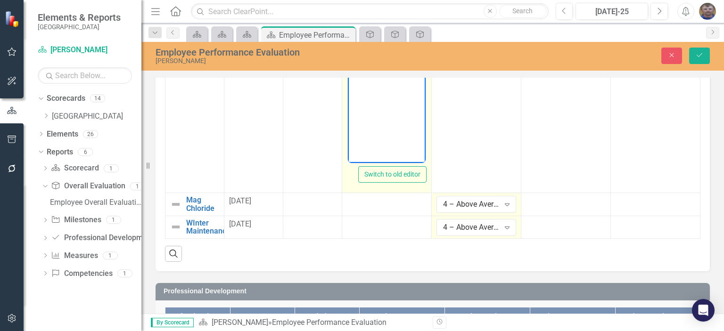
scroll to position [289, 0]
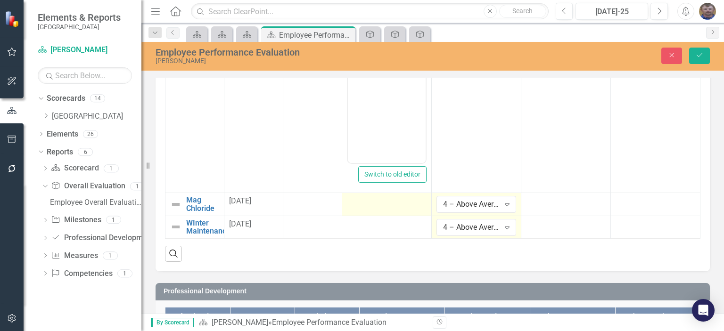
click at [397, 210] on td at bounding box center [387, 204] width 90 height 23
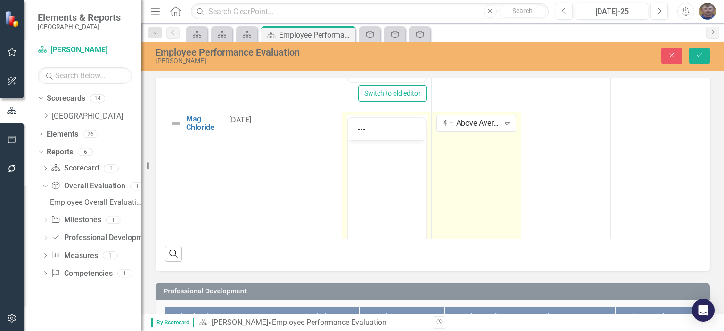
scroll to position [336, 0]
click at [356, 171] on body "Rich Text Area. Press ALT-0 for help." at bounding box center [387, 216] width 78 height 141
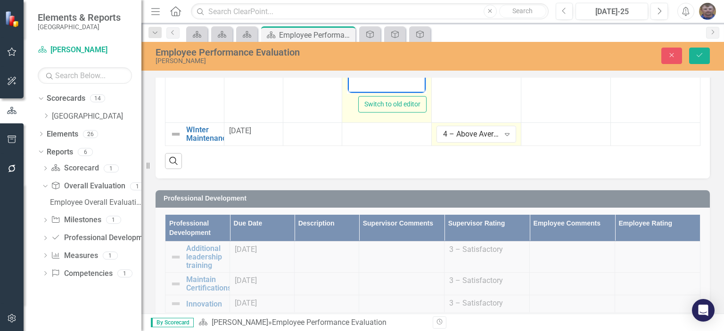
scroll to position [1089, 0]
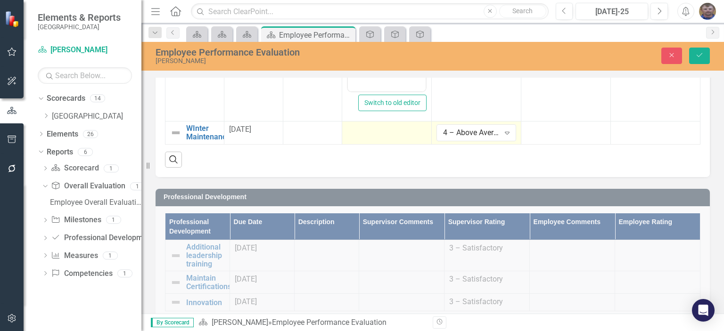
click at [385, 130] on div at bounding box center [387, 129] width 80 height 11
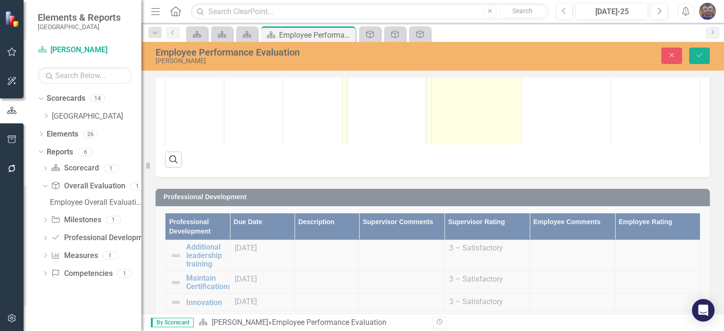
scroll to position [593, 0]
click at [363, 56] on body "Rich Text Area. Press ALT-0 for help." at bounding box center [387, 88] width 78 height 141
click at [701, 54] on icon "Save" at bounding box center [699, 55] width 8 height 7
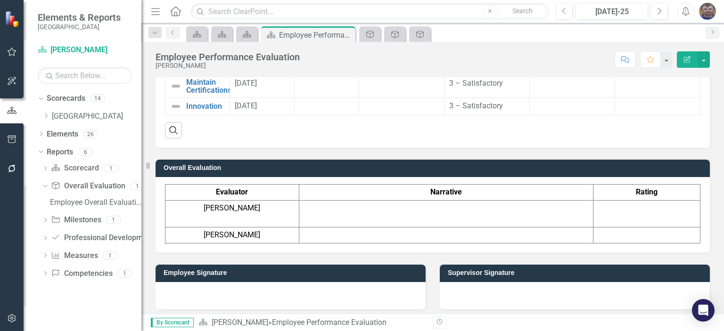
scroll to position [1142, 0]
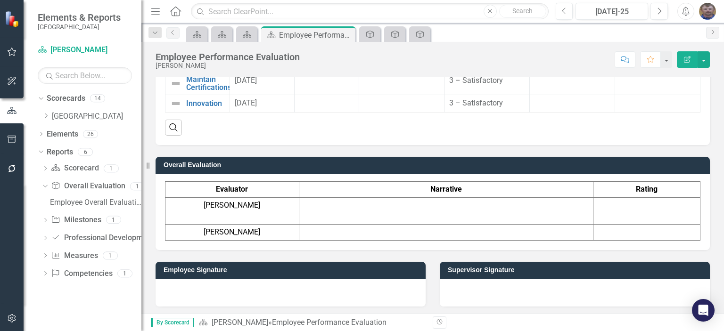
click at [395, 204] on td at bounding box center [446, 211] width 294 height 27
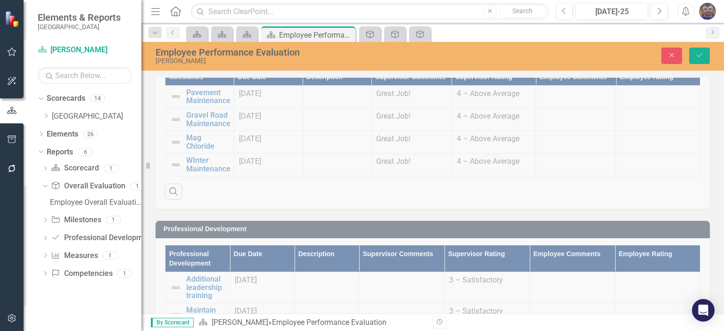
scroll to position [907, 0]
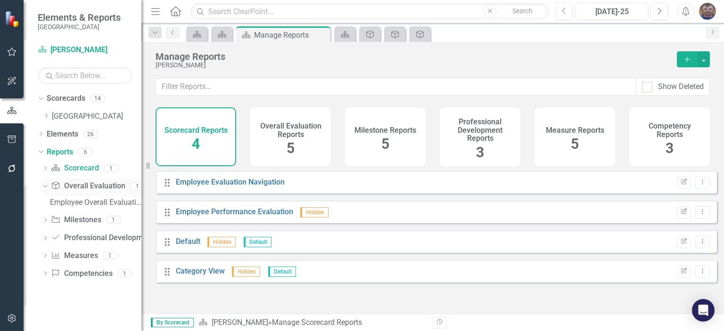
click at [89, 188] on link "Overall Evaluation Overall Evaluation" at bounding box center [88, 186] width 74 height 11
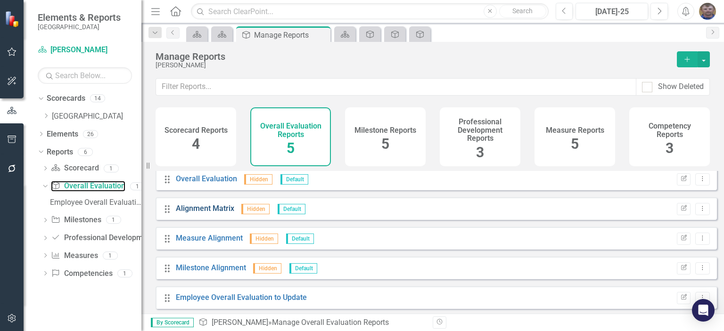
scroll to position [4, 0]
click at [265, 301] on link "Employee Overall Evaluation to Update" at bounding box center [241, 296] width 131 height 9
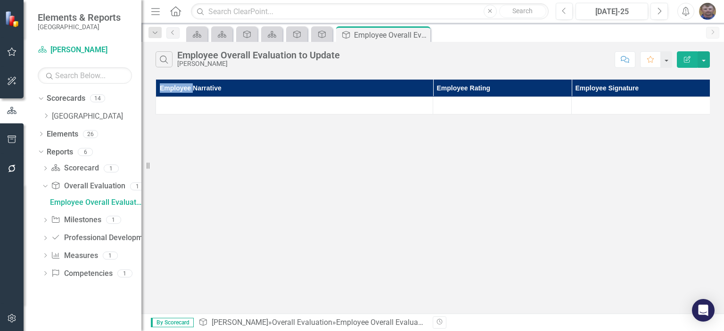
click at [265, 302] on div "Search Employee Overall Evaluation to Update Rod Black Comment Favorite Edit Re…" at bounding box center [432, 178] width 583 height 272
click at [47, 185] on icon "Dropdown" at bounding box center [43, 186] width 5 height 7
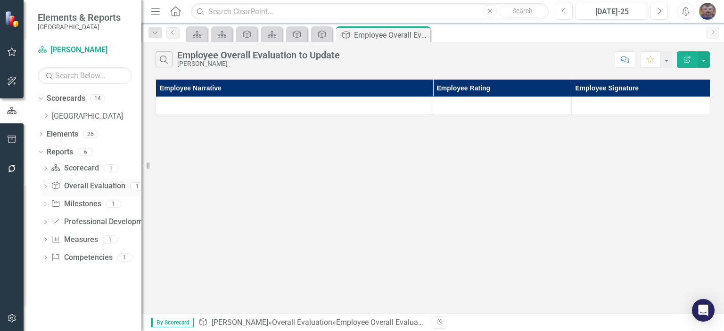
click at [64, 186] on link "Overall Evaluation Overall Evaluation" at bounding box center [88, 186] width 74 height 11
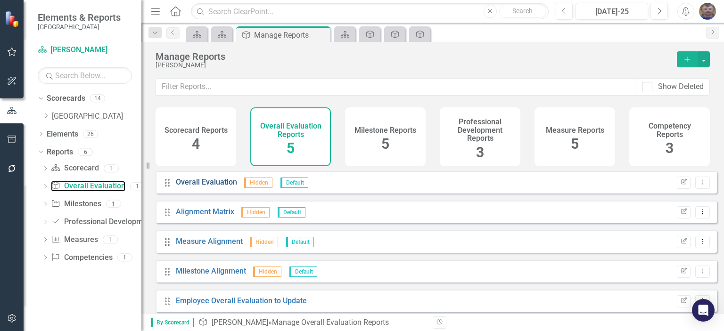
scroll to position [4, 0]
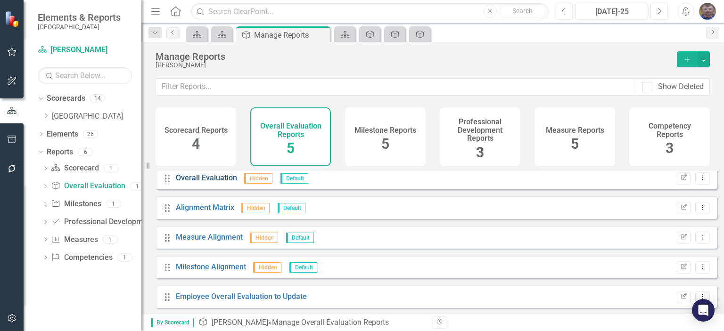
click at [197, 182] on link "Overall Evaluation" at bounding box center [206, 177] width 61 height 9
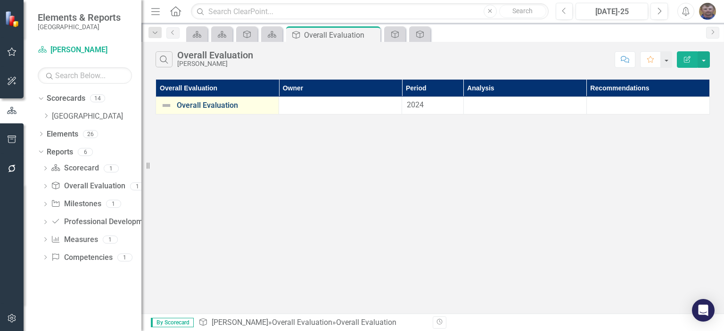
click at [218, 107] on link "Overall Evaluation" at bounding box center [225, 105] width 97 height 8
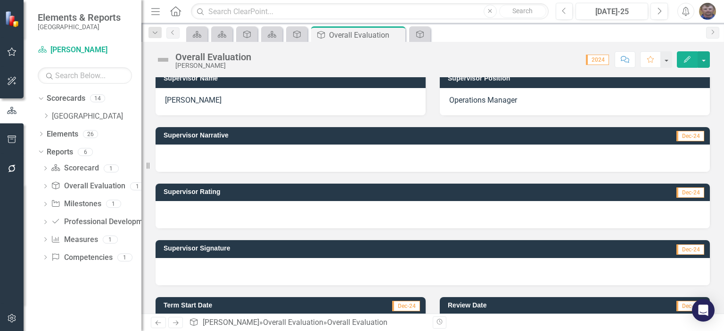
scroll to position [130, 0]
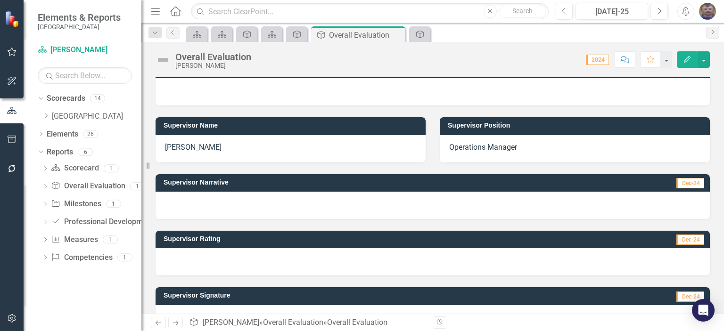
click at [238, 255] on div at bounding box center [433, 261] width 554 height 27
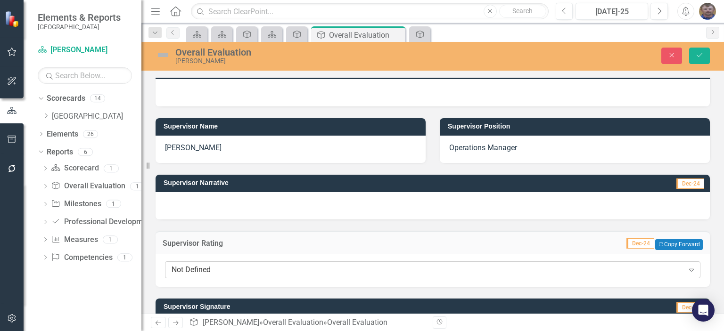
click at [264, 270] on div "Not Defined" at bounding box center [428, 270] width 512 height 11
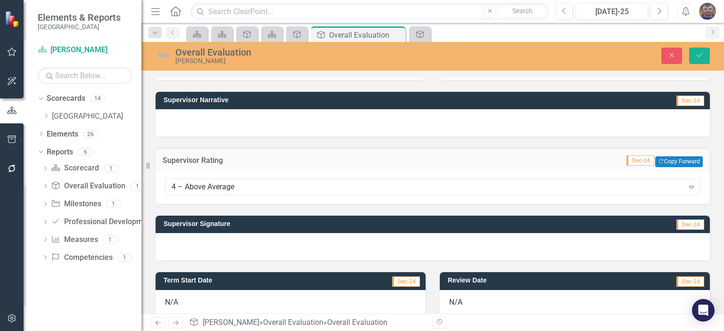
scroll to position [224, 0]
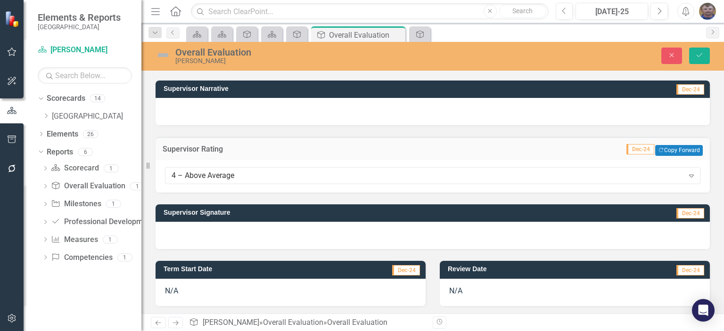
click at [240, 242] on div at bounding box center [433, 235] width 554 height 27
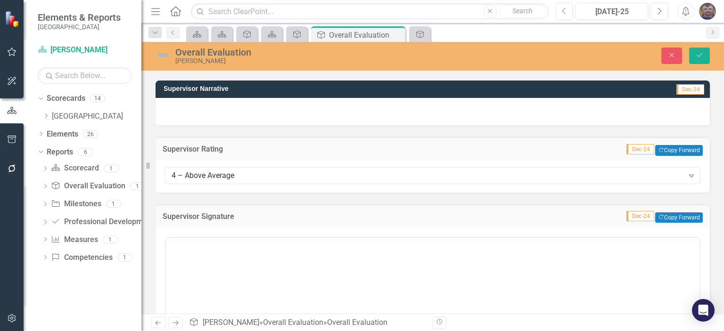
scroll to position [0, 0]
click at [222, 283] on body "Rich Text Area. Press ALT-0 for help." at bounding box center [433, 330] width 534 height 141
click at [204, 116] on div at bounding box center [433, 111] width 554 height 27
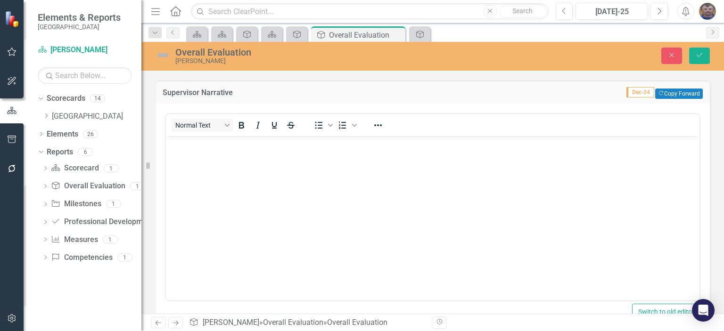
click at [228, 160] on body "Rich Text Area. Press ALT-0 for help." at bounding box center [433, 206] width 534 height 141
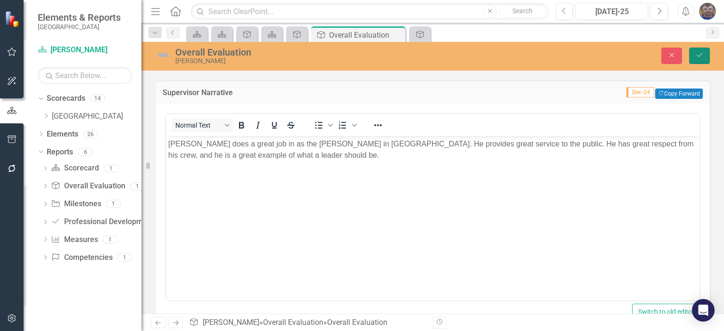
click at [698, 55] on icon "Save" at bounding box center [699, 55] width 8 height 7
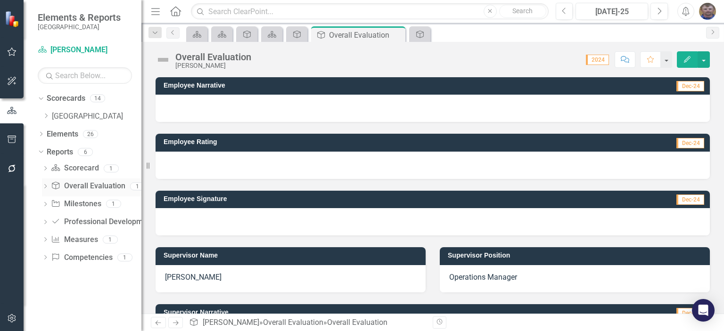
click at [84, 187] on link "Overall Evaluation Overall Evaluation" at bounding box center [88, 186] width 74 height 11
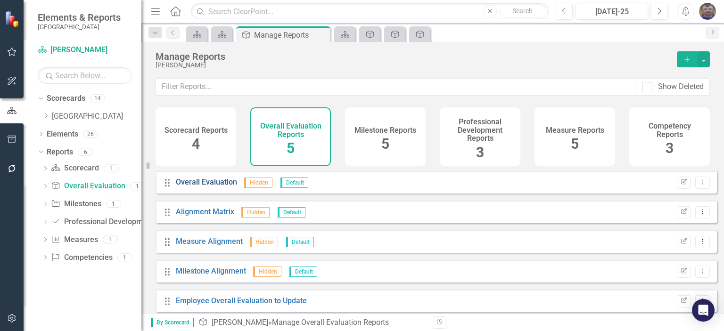
click at [203, 187] on link "Overall Evaluation" at bounding box center [206, 182] width 61 height 9
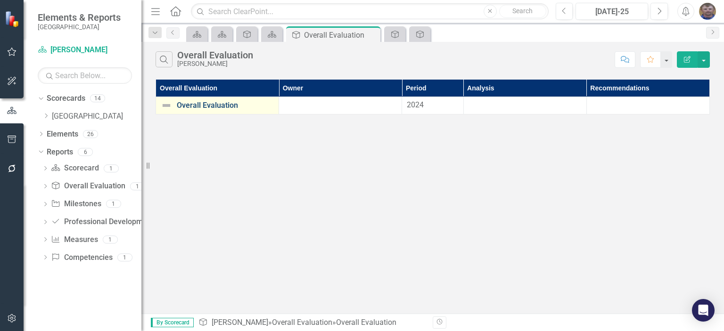
click at [215, 106] on link "Overall Evaluation" at bounding box center [225, 105] width 97 height 8
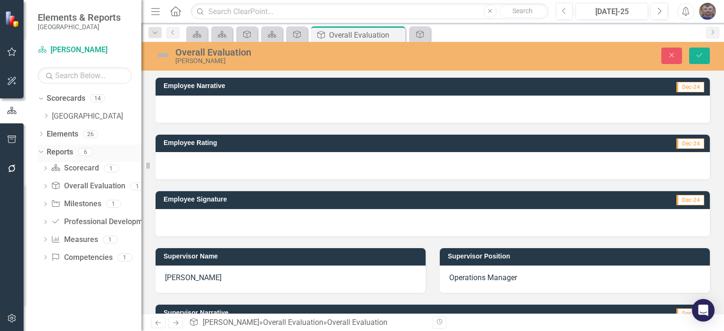
click at [62, 153] on link "Reports" at bounding box center [60, 152] width 26 height 11
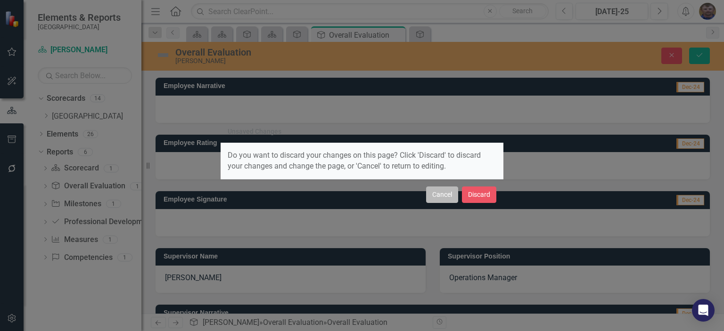
click at [447, 195] on button "Cancel" at bounding box center [442, 195] width 32 height 17
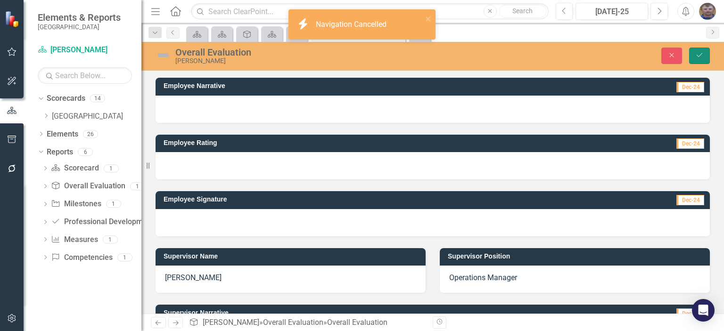
click at [705, 55] on button "Save" at bounding box center [699, 56] width 21 height 17
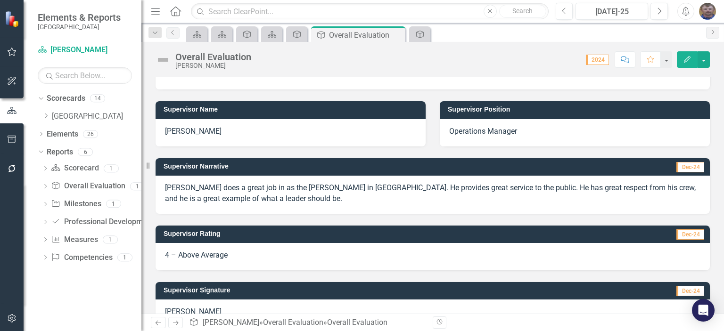
scroll to position [140, 0]
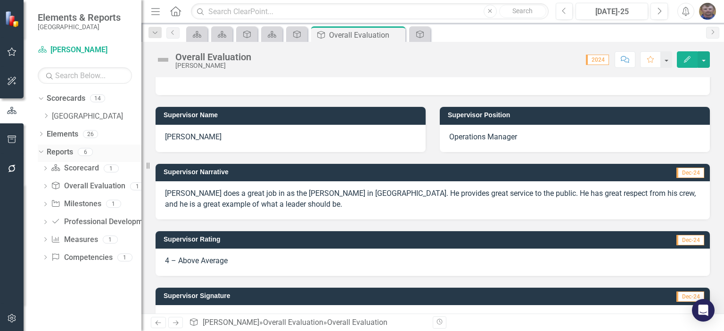
click at [62, 154] on link "Reports" at bounding box center [60, 152] width 26 height 11
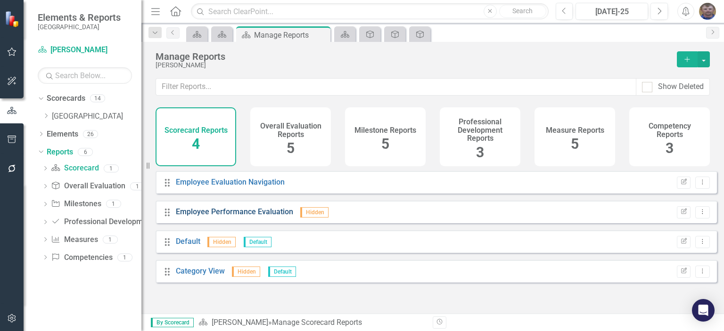
click at [239, 216] on link "Employee Performance Evaluation" at bounding box center [234, 211] width 117 height 9
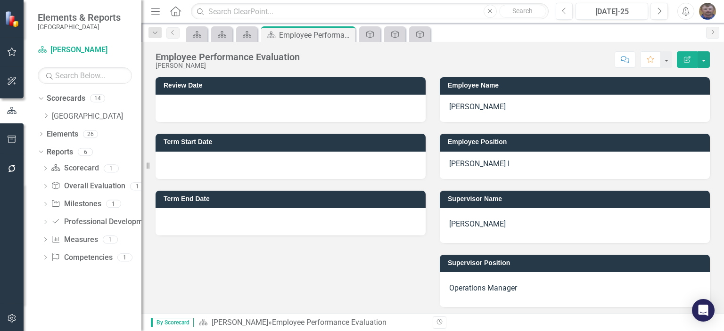
click at [239, 223] on div at bounding box center [291, 221] width 270 height 27
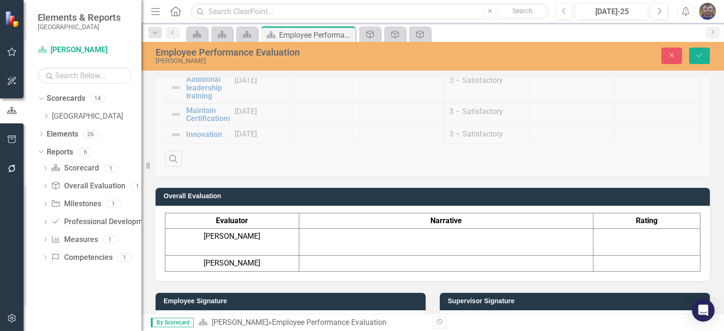
scroll to position [1320, 0]
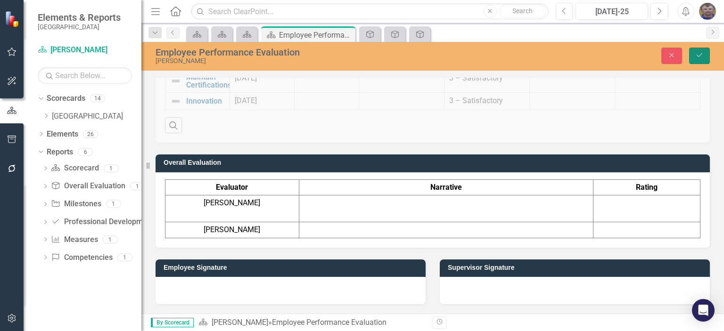
click at [708, 53] on button "Save" at bounding box center [699, 56] width 21 height 17
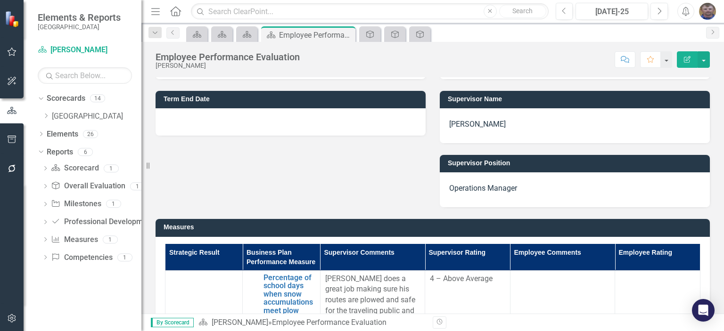
scroll to position [0, 0]
